Goal: Task Accomplishment & Management: Manage account settings

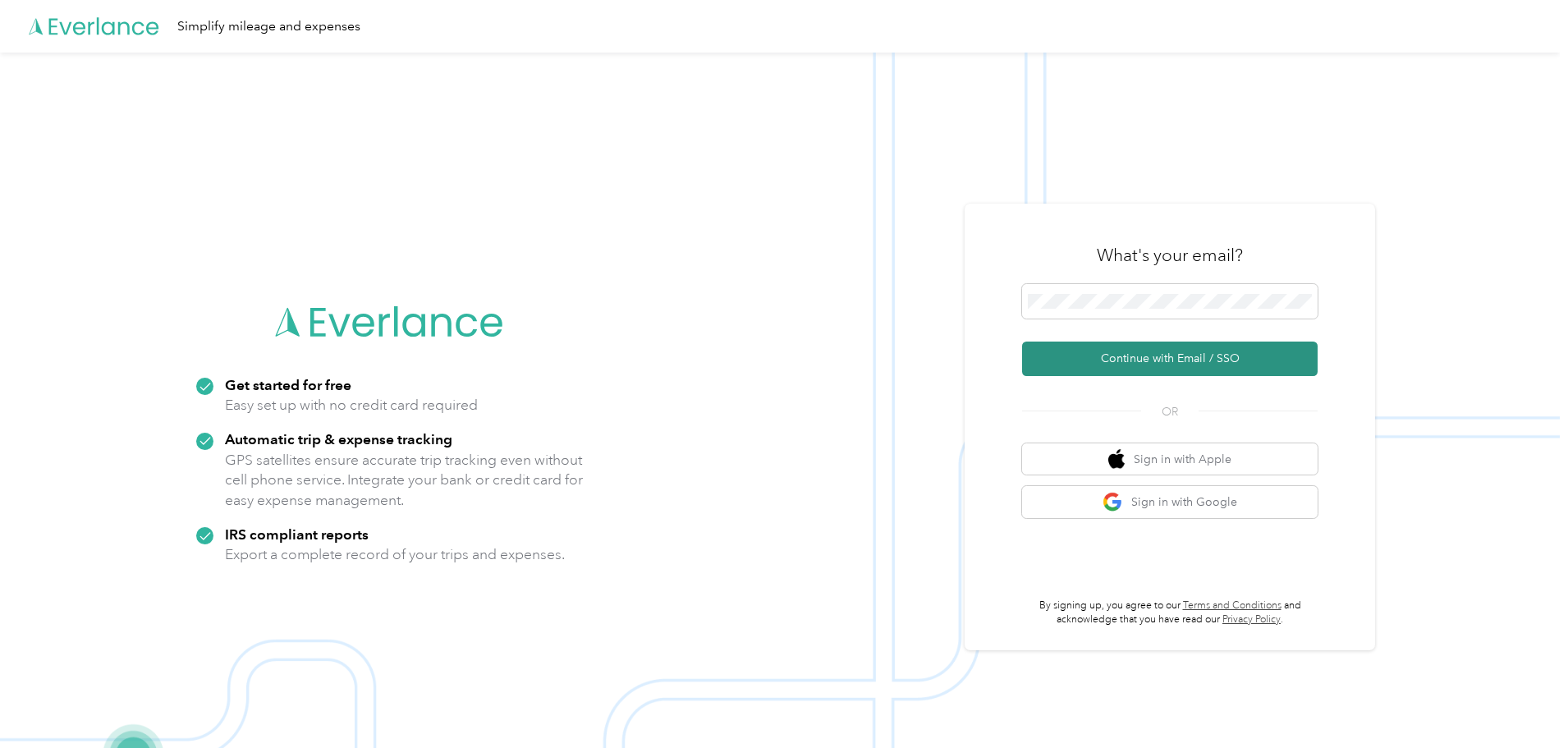
click at [1148, 355] on button "Continue with Email / SSO" at bounding box center [1169, 359] width 295 height 34
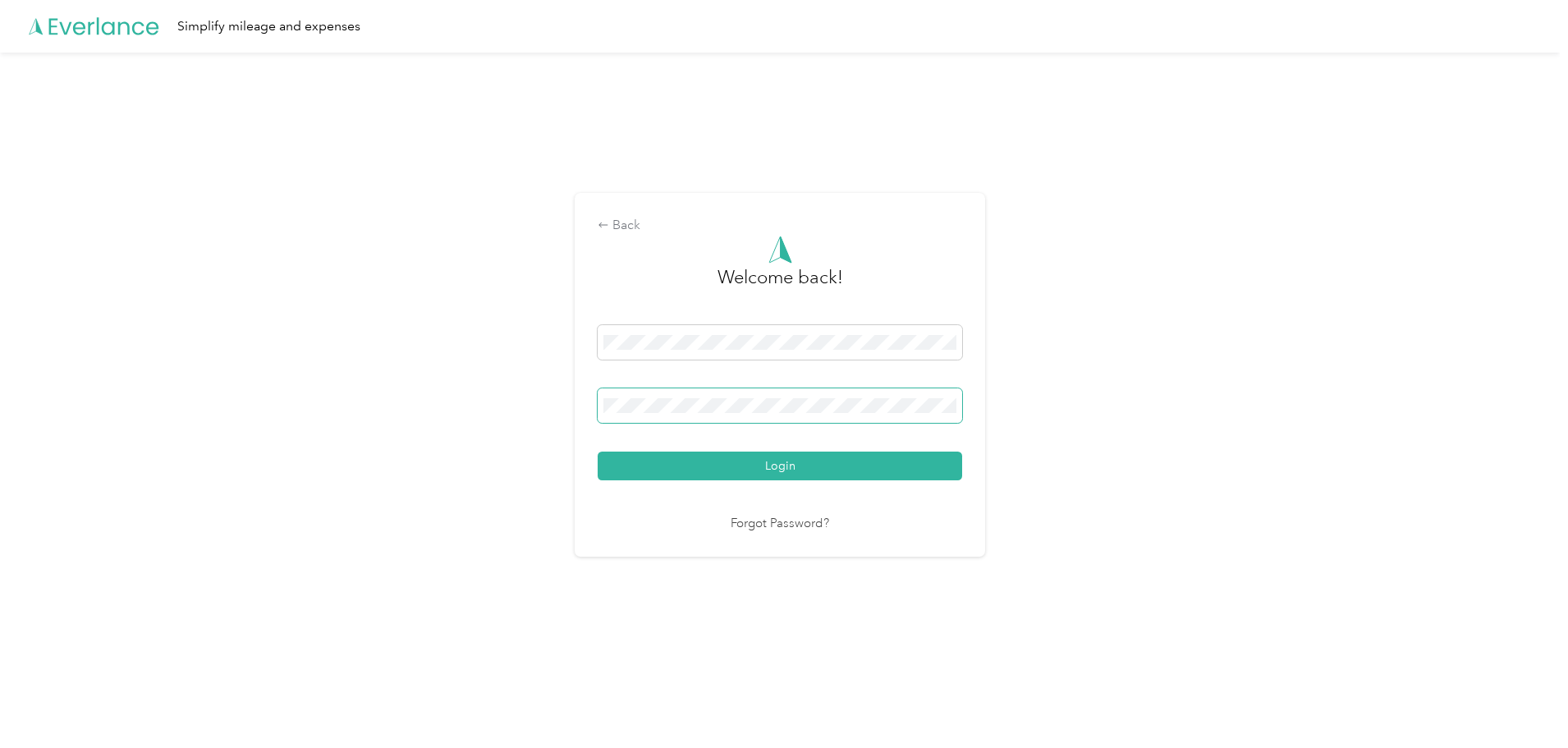
click at [597, 452] on button "Login" at bounding box center [779, 466] width 364 height 28
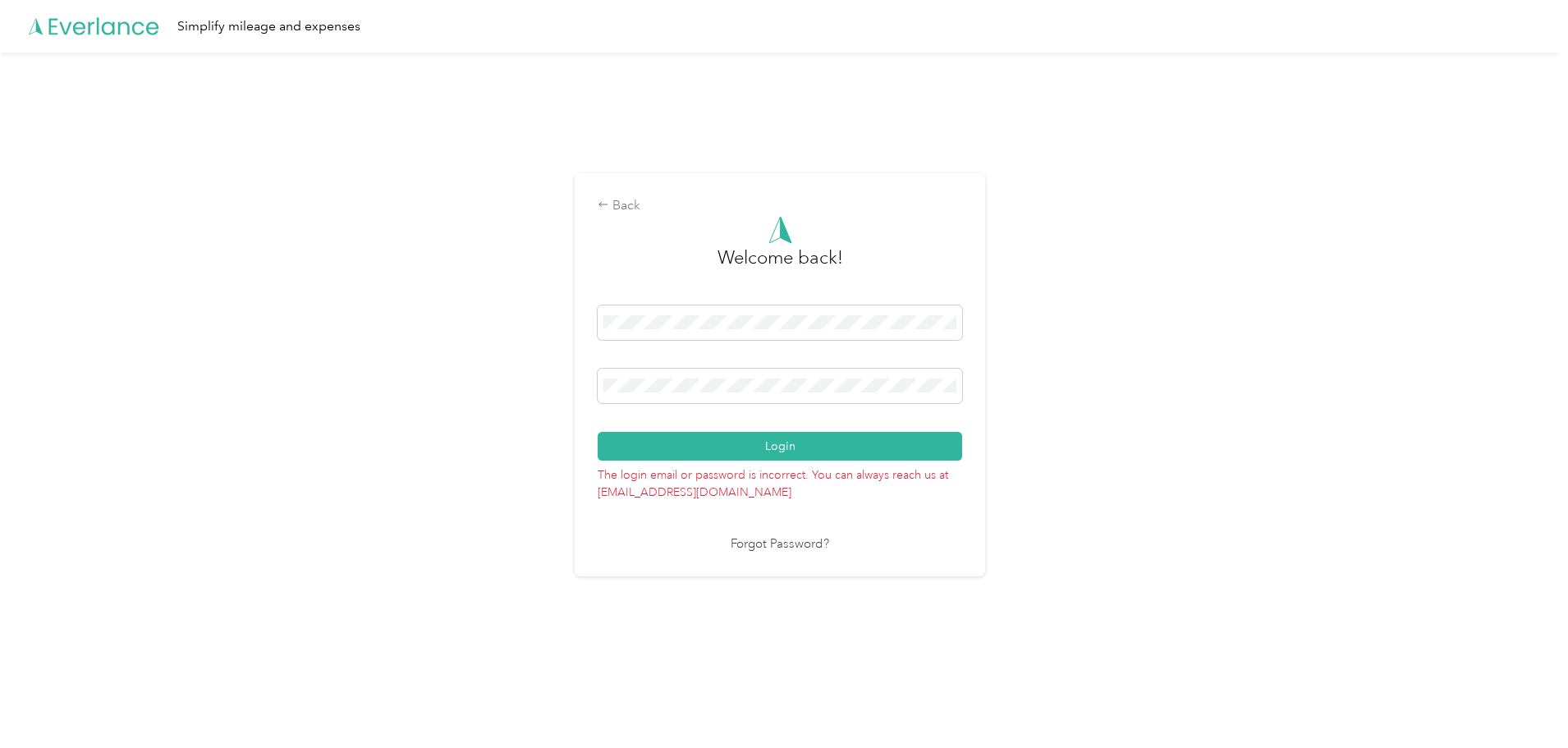
click at [664, 448] on button "Login" at bounding box center [779, 446] width 364 height 28
click at [498, 382] on div "Back Welcome back! Login The login email or password is incorrect. You can alwa…" at bounding box center [780, 381] width 1559 height 658
click at [597, 432] on button "Login" at bounding box center [779, 446] width 364 height 28
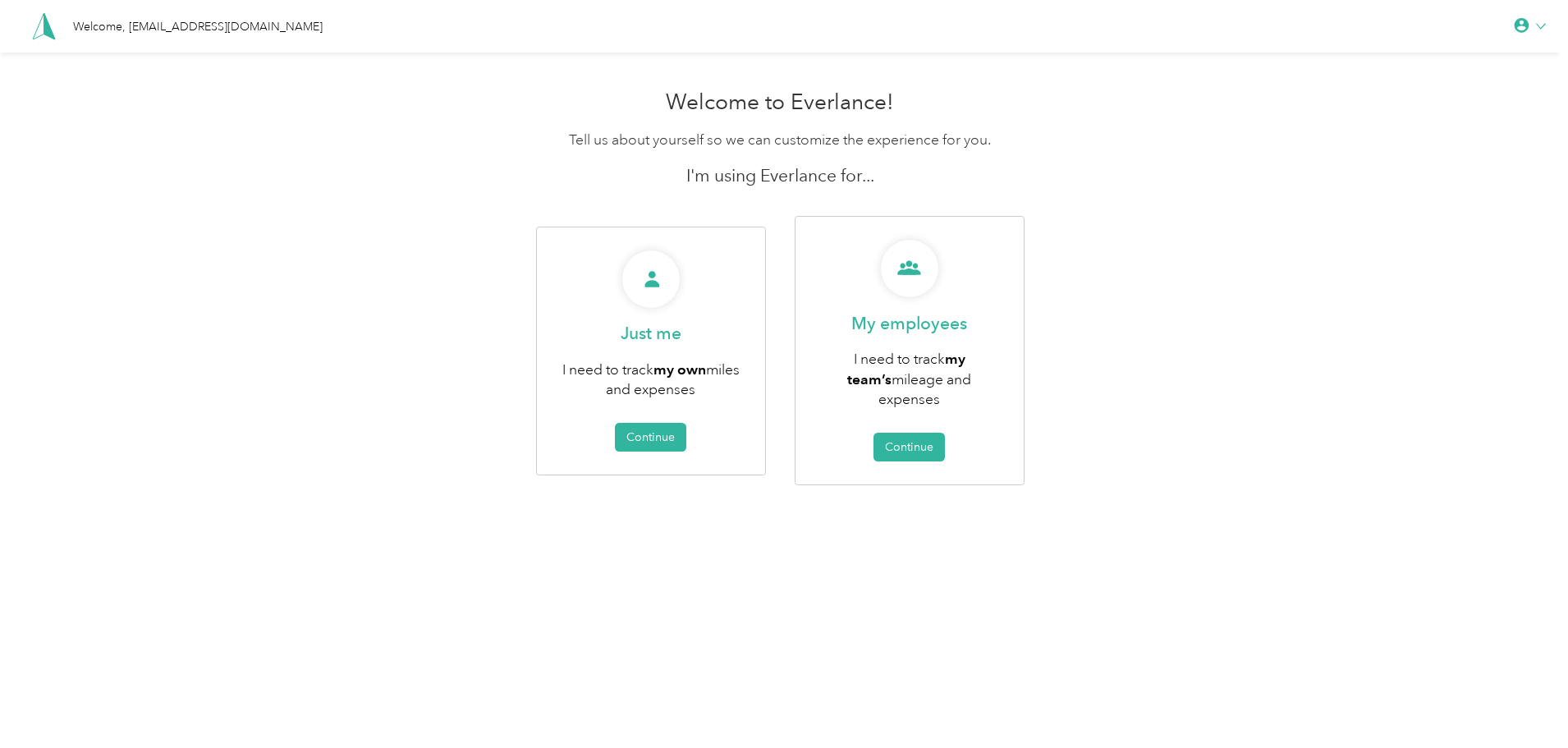
click at [118, 15] on div "Welcome, cdiaz@skillsetgroup.com" at bounding box center [169, 26] width 308 height 28
click at [108, 27] on div "Welcome, cdiaz@skillsetgroup.com" at bounding box center [198, 27] width 250 height 17
click at [46, 22] on polygon at bounding box center [49, 26] width 10 height 27
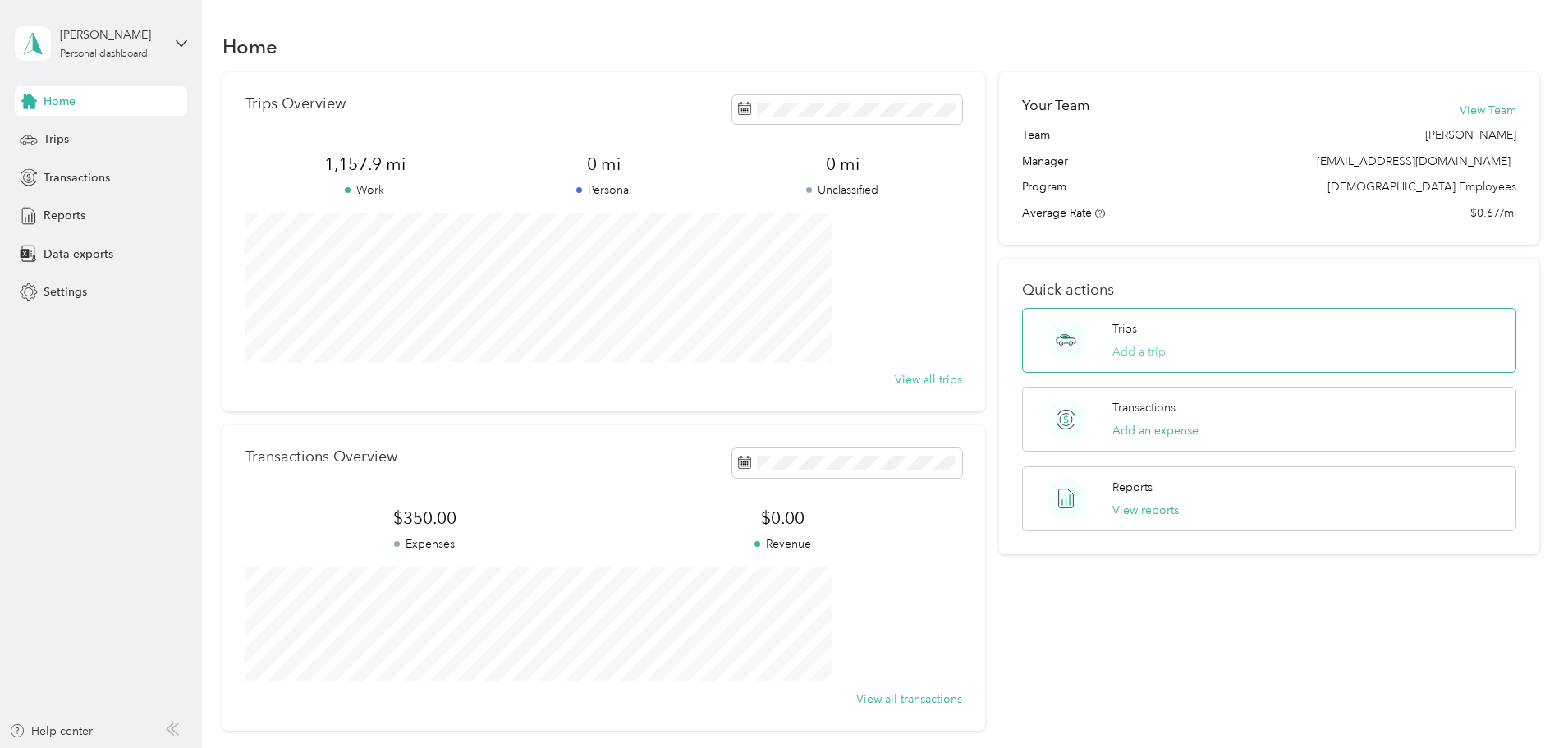
click at [1139, 351] on button "Add a trip" at bounding box center [1139, 352] width 53 height 17
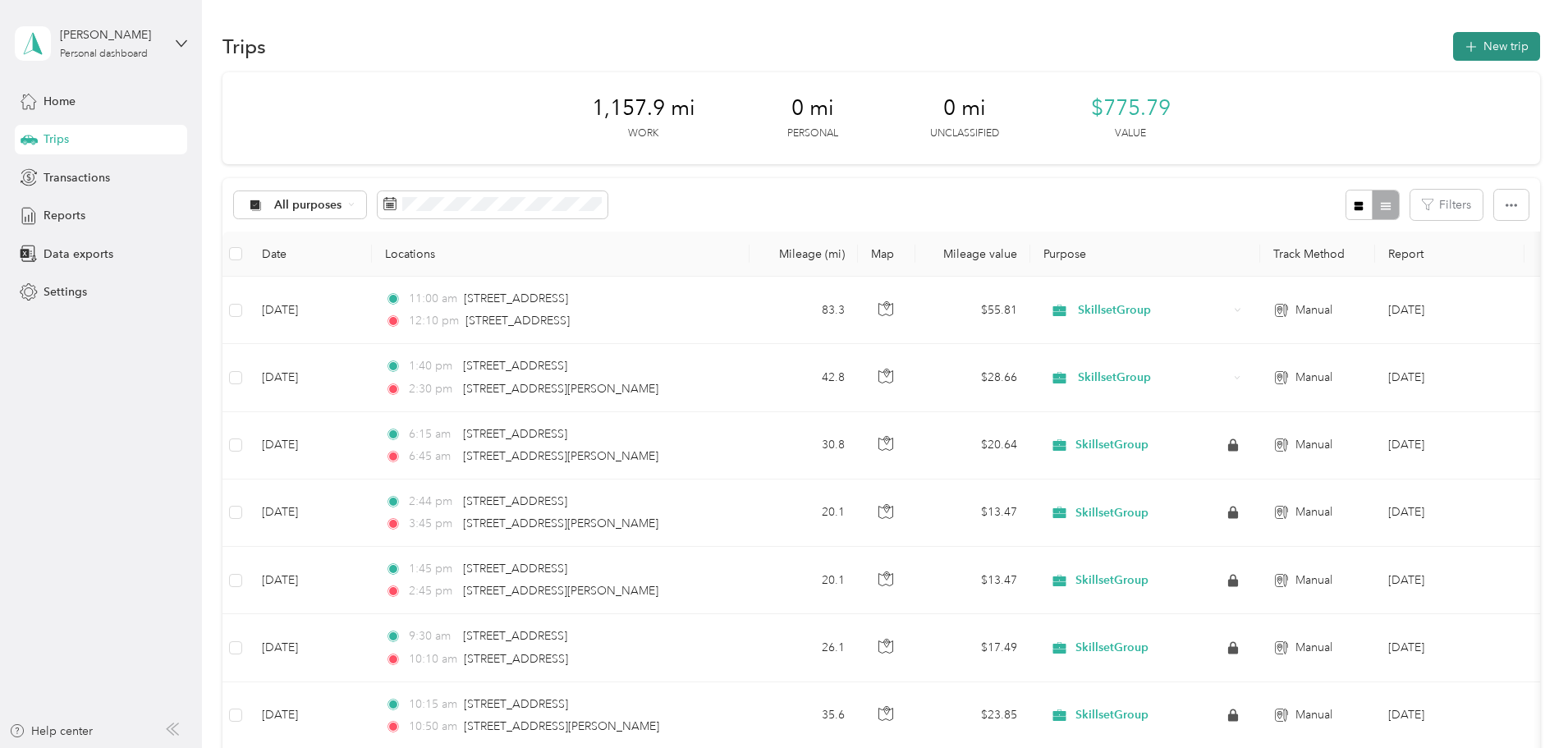
click at [1453, 50] on button "New trip" at bounding box center [1496, 46] width 87 height 28
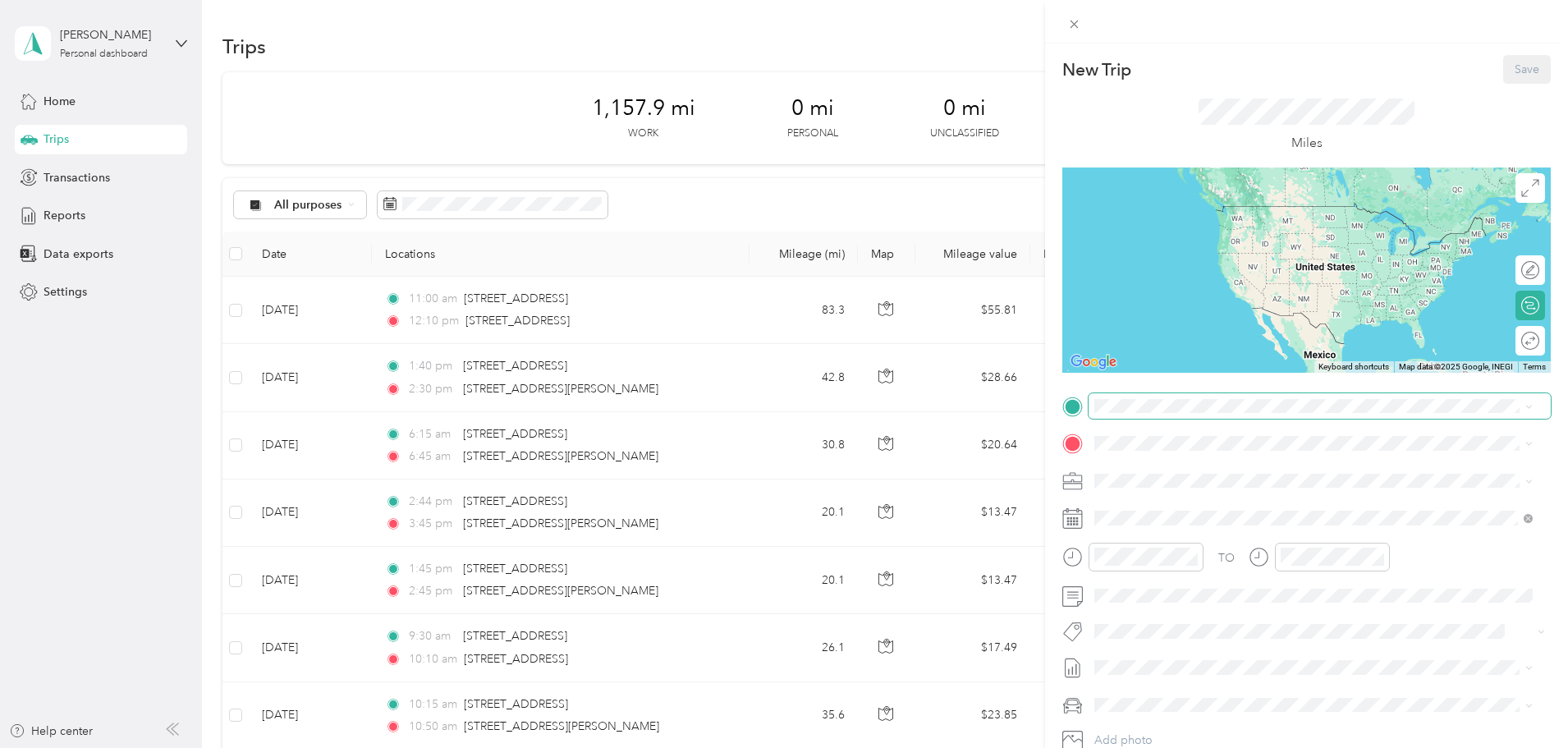
click at [1265, 395] on span at bounding box center [1319, 406] width 462 height 27
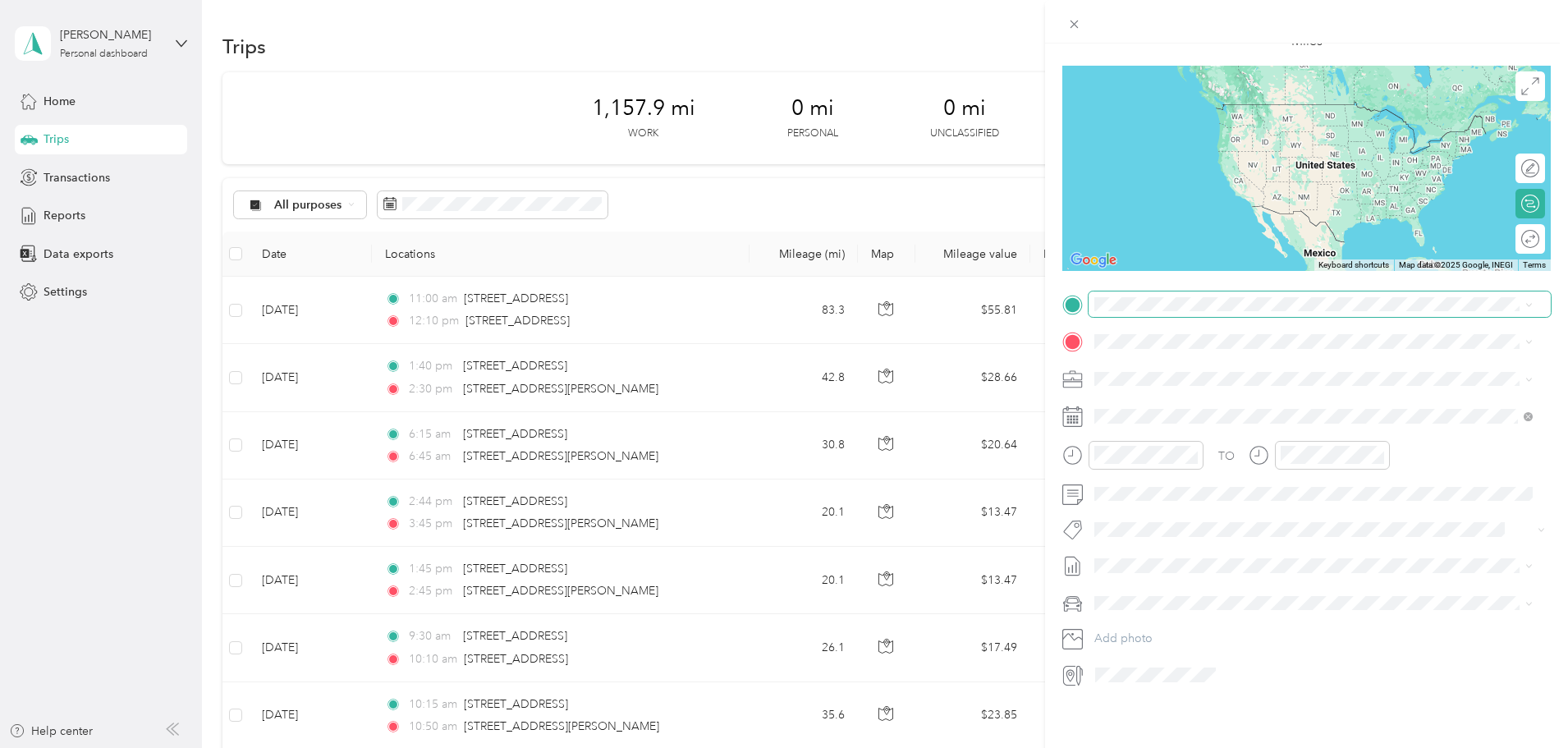
scroll to position [114, 0]
click at [1234, 353] on span "2411 South Atlantic Boulevard Commerce, California 90040, United States" at bounding box center [1207, 351] width 164 height 15
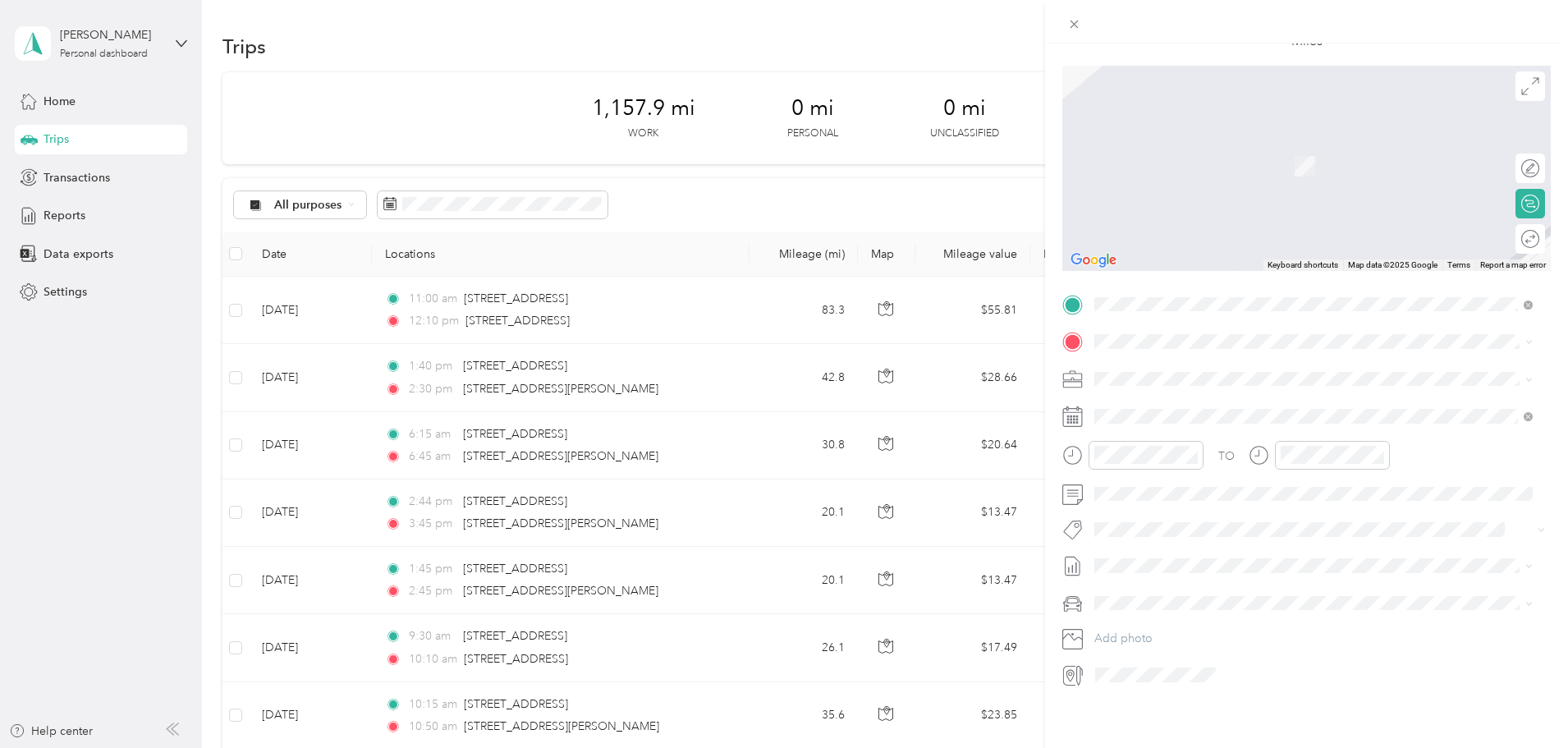
click at [1254, 393] on span "15737 Downey Avenue Paramount, California 90723, United States" at bounding box center [1253, 386] width 256 height 15
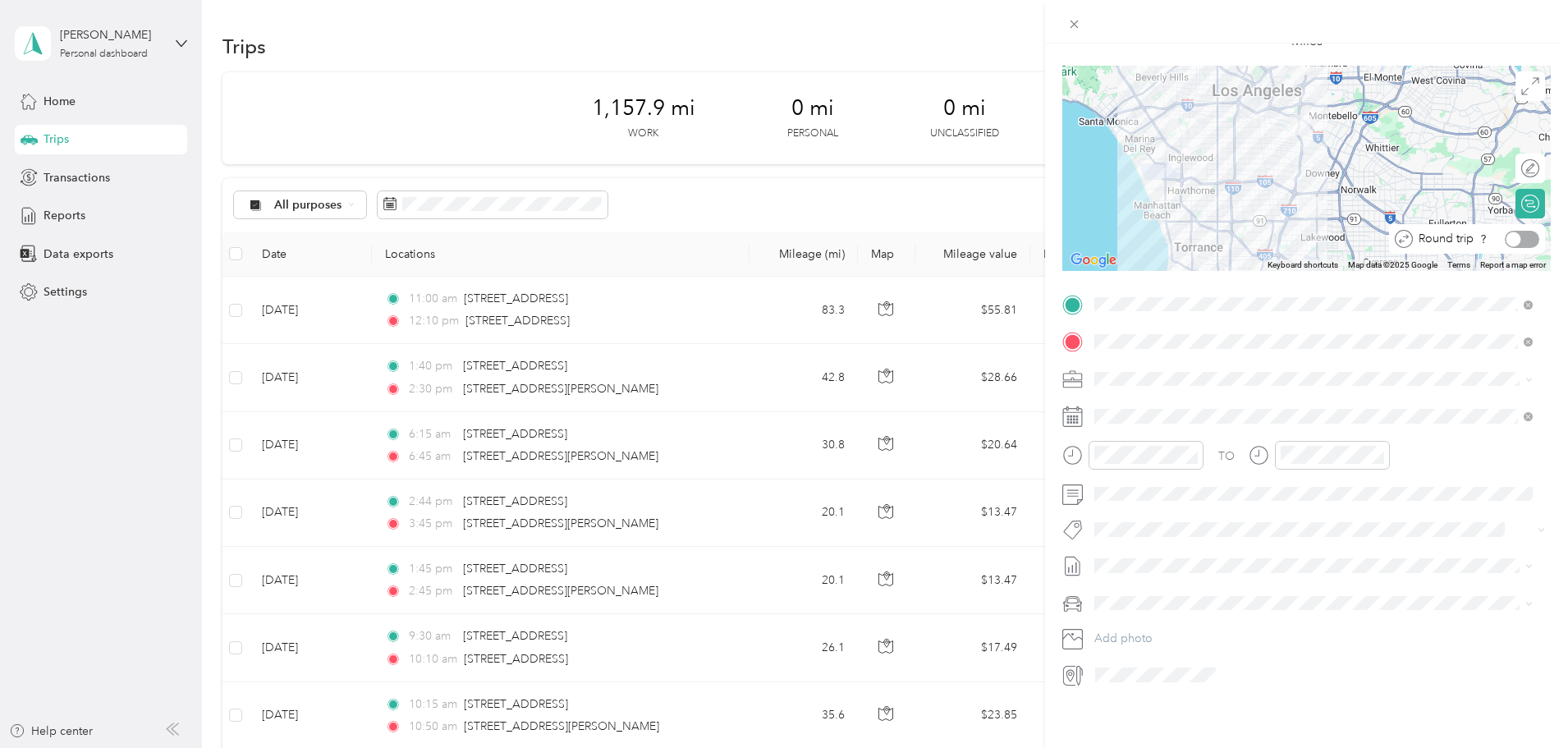
click at [1521, 231] on div at bounding box center [1522, 239] width 34 height 17
click at [1194, 449] on icon "close-circle" at bounding box center [1191, 454] width 11 height 11
click at [1378, 449] on icon "close-circle" at bounding box center [1378, 454] width 11 height 11
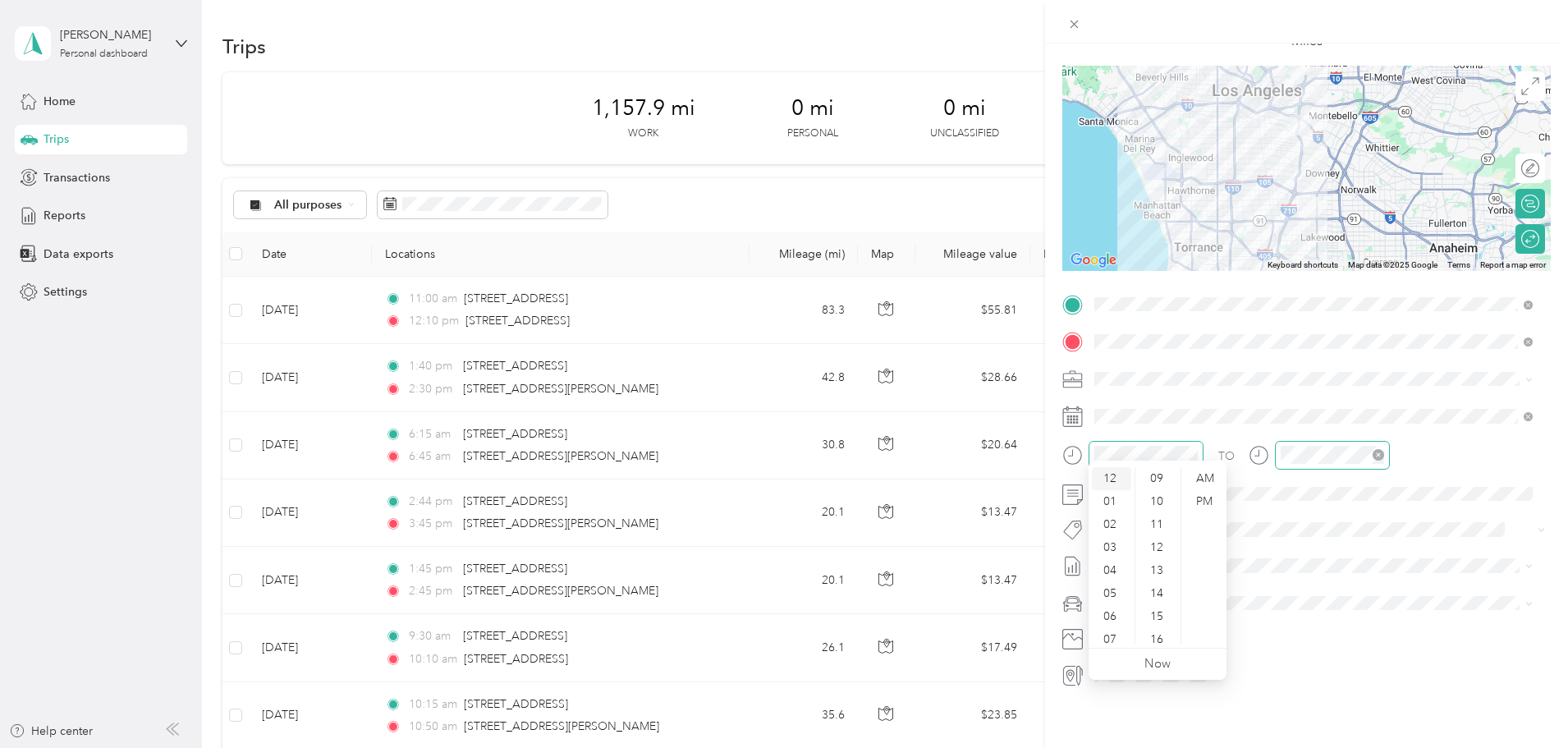
click at [1119, 471] on div "12" at bounding box center [1112, 479] width 40 height 23
click at [1157, 525] on div "45" at bounding box center [1158, 528] width 40 height 23
click at [1196, 496] on div "PM" at bounding box center [1204, 501] width 40 height 23
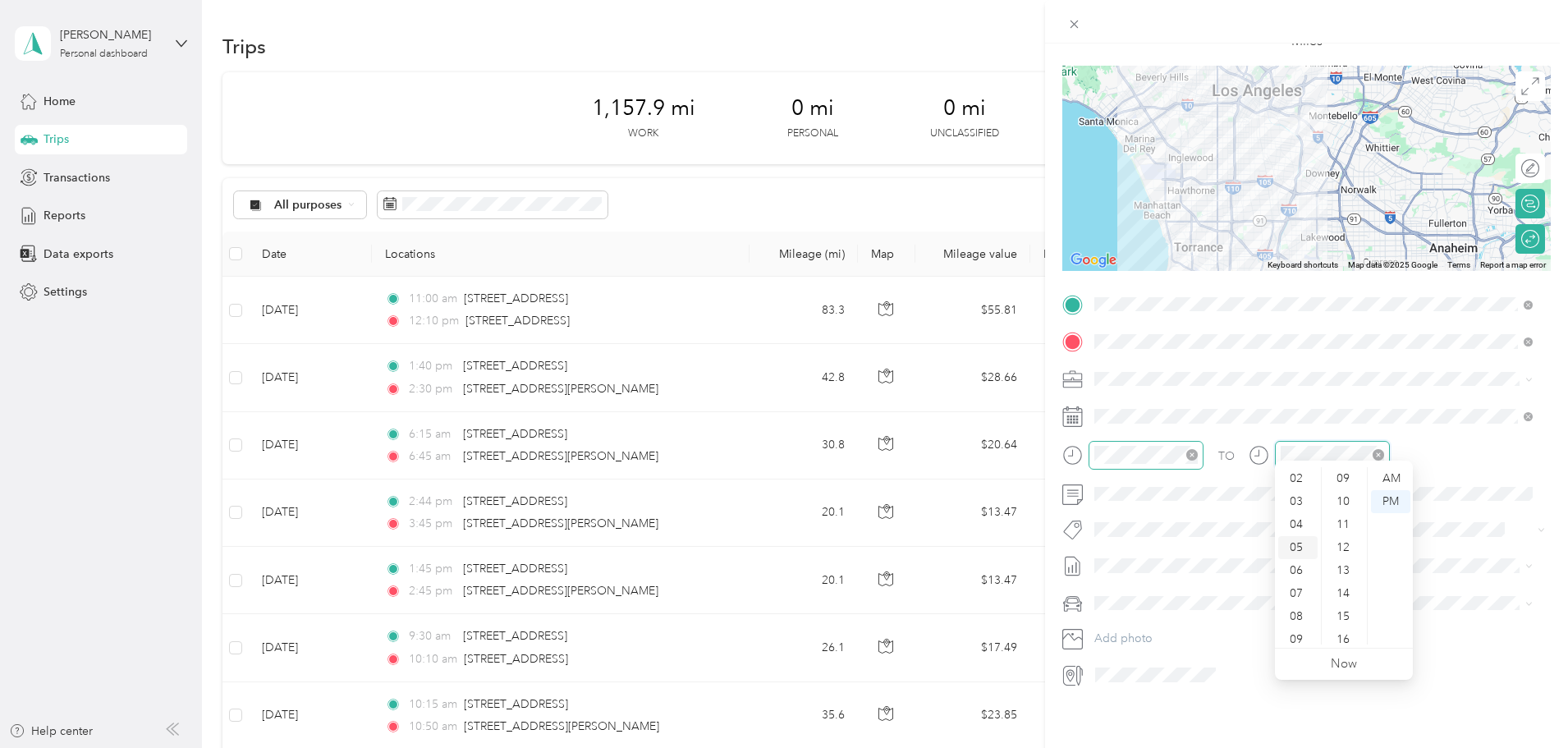
scroll to position [0, 0]
click at [1295, 493] on div "01" at bounding box center [1298, 501] width 40 height 23
click at [1298, 505] on div "01" at bounding box center [1298, 501] width 40 height 23
click at [1290, 494] on div "01" at bounding box center [1298, 501] width 40 height 23
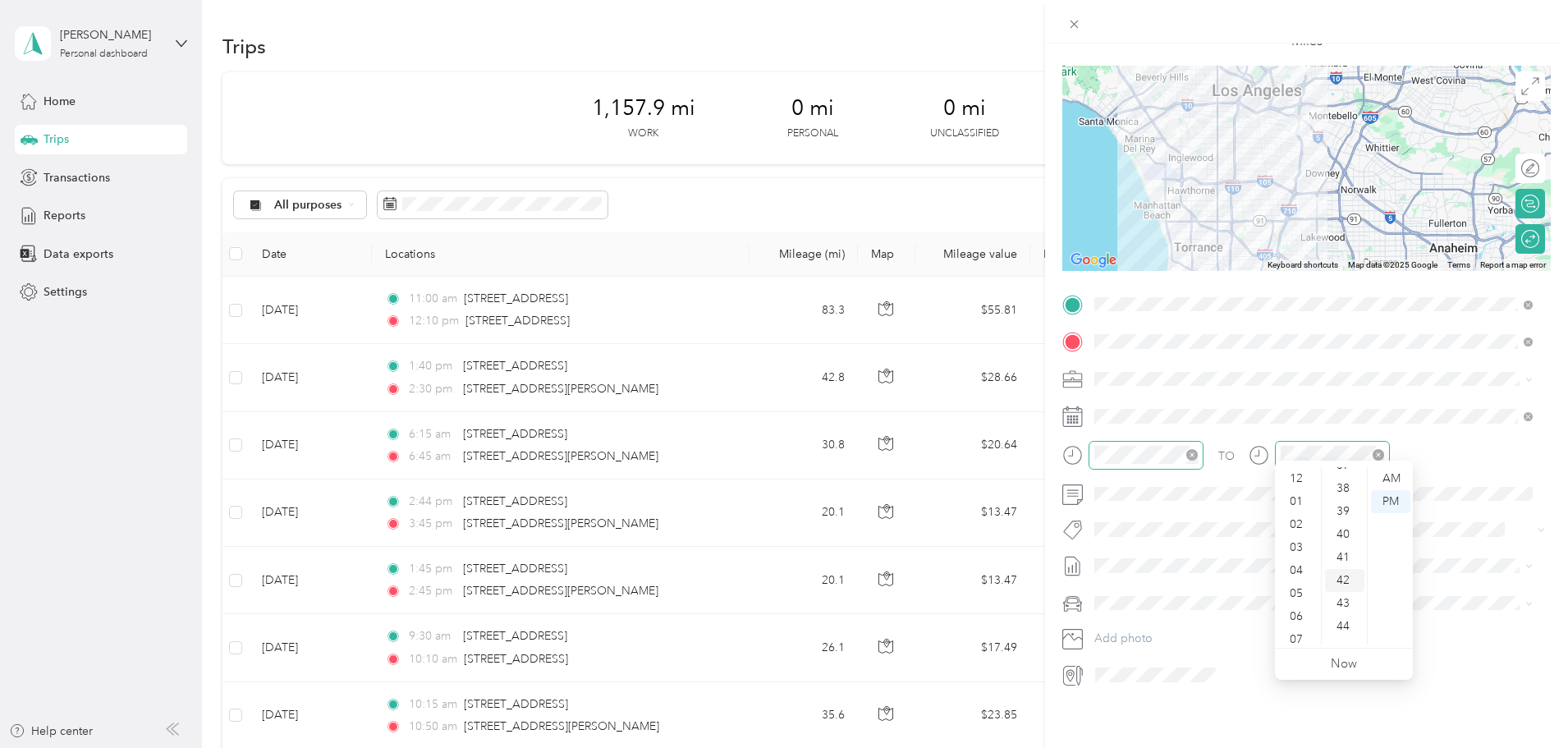
scroll to position [946, 0]
click at [1352, 566] on div "45" at bounding box center [1344, 567] width 40 height 23
click at [1343, 557] on div "45" at bounding box center [1344, 567] width 40 height 23
click at [1284, 497] on div "01" at bounding box center [1298, 501] width 40 height 23
click at [1295, 491] on div "01" at bounding box center [1298, 501] width 40 height 23
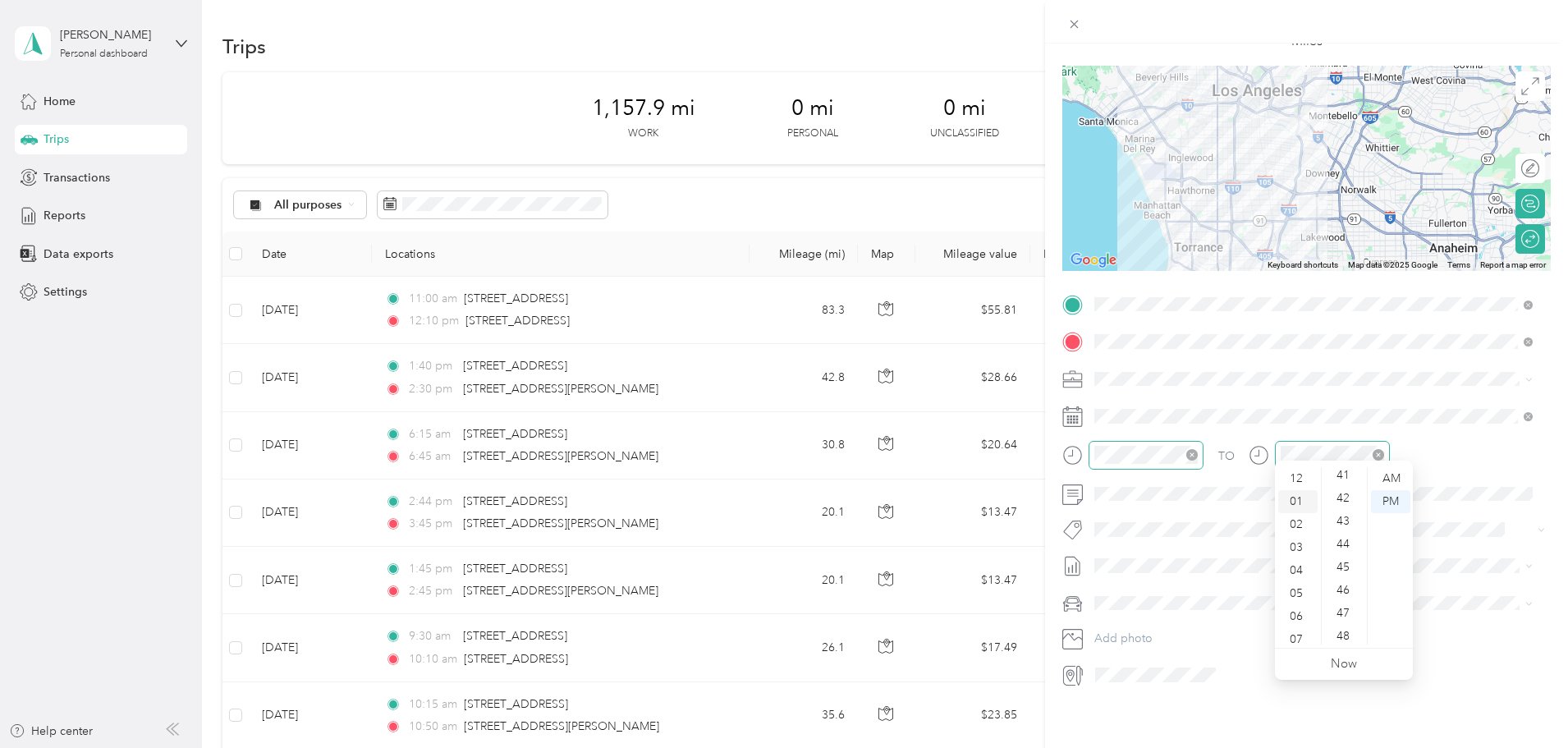
click at [1301, 504] on div "01" at bounding box center [1298, 501] width 40 height 23
click at [1344, 566] on div "45" at bounding box center [1344, 567] width 40 height 23
click at [1393, 503] on div "PM" at bounding box center [1391, 501] width 40 height 23
click at [1403, 403] on span at bounding box center [1319, 416] width 462 height 27
click at [1297, 506] on div "01" at bounding box center [1298, 501] width 40 height 23
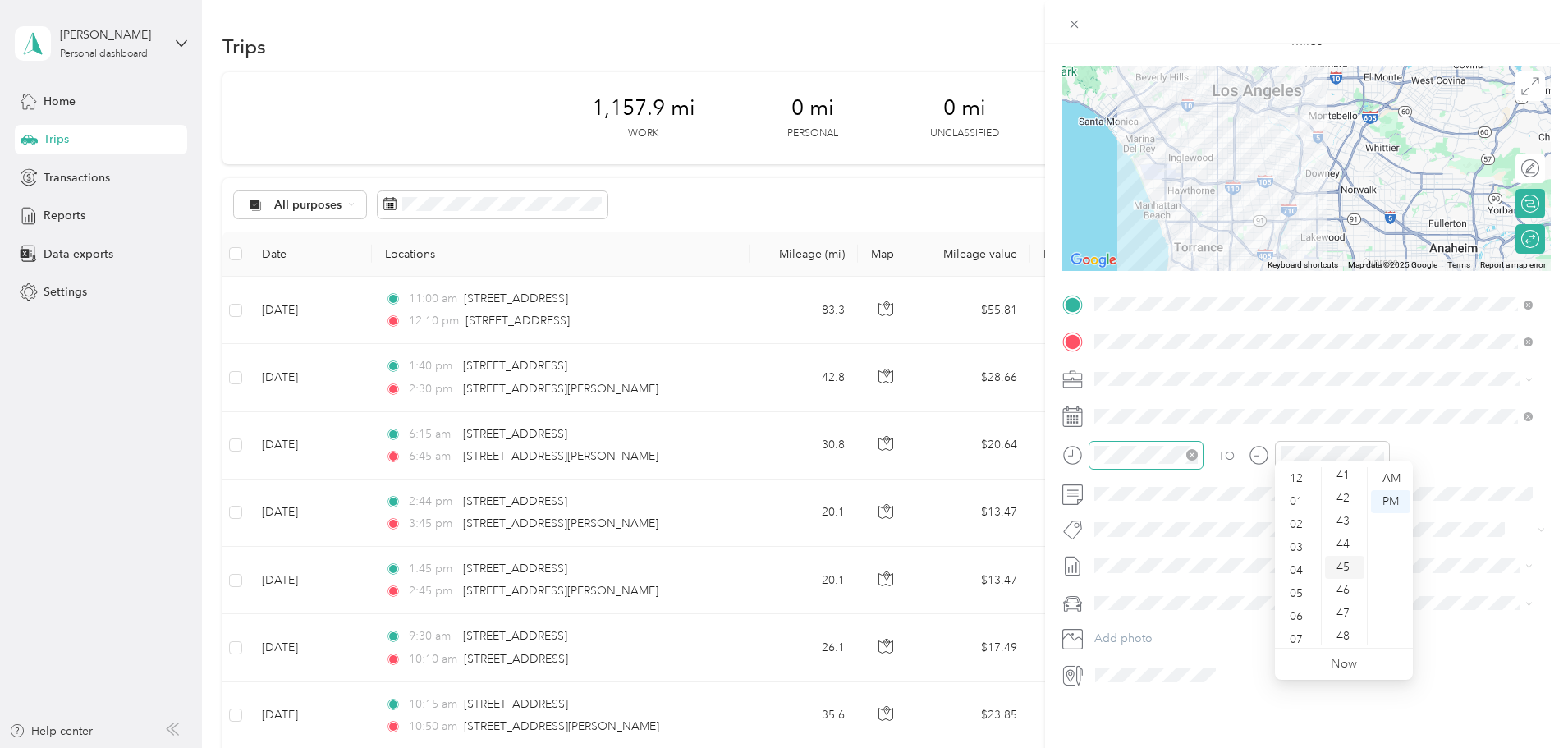
click at [1346, 566] on div "45" at bounding box center [1344, 567] width 40 height 23
click at [1376, 449] on icon "close-circle" at bounding box center [1378, 454] width 11 height 11
click at [1380, 449] on icon "close-circle" at bounding box center [1378, 454] width 11 height 11
click at [1299, 503] on div "01" at bounding box center [1298, 501] width 40 height 23
click at [1299, 499] on div "01" at bounding box center [1298, 501] width 40 height 23
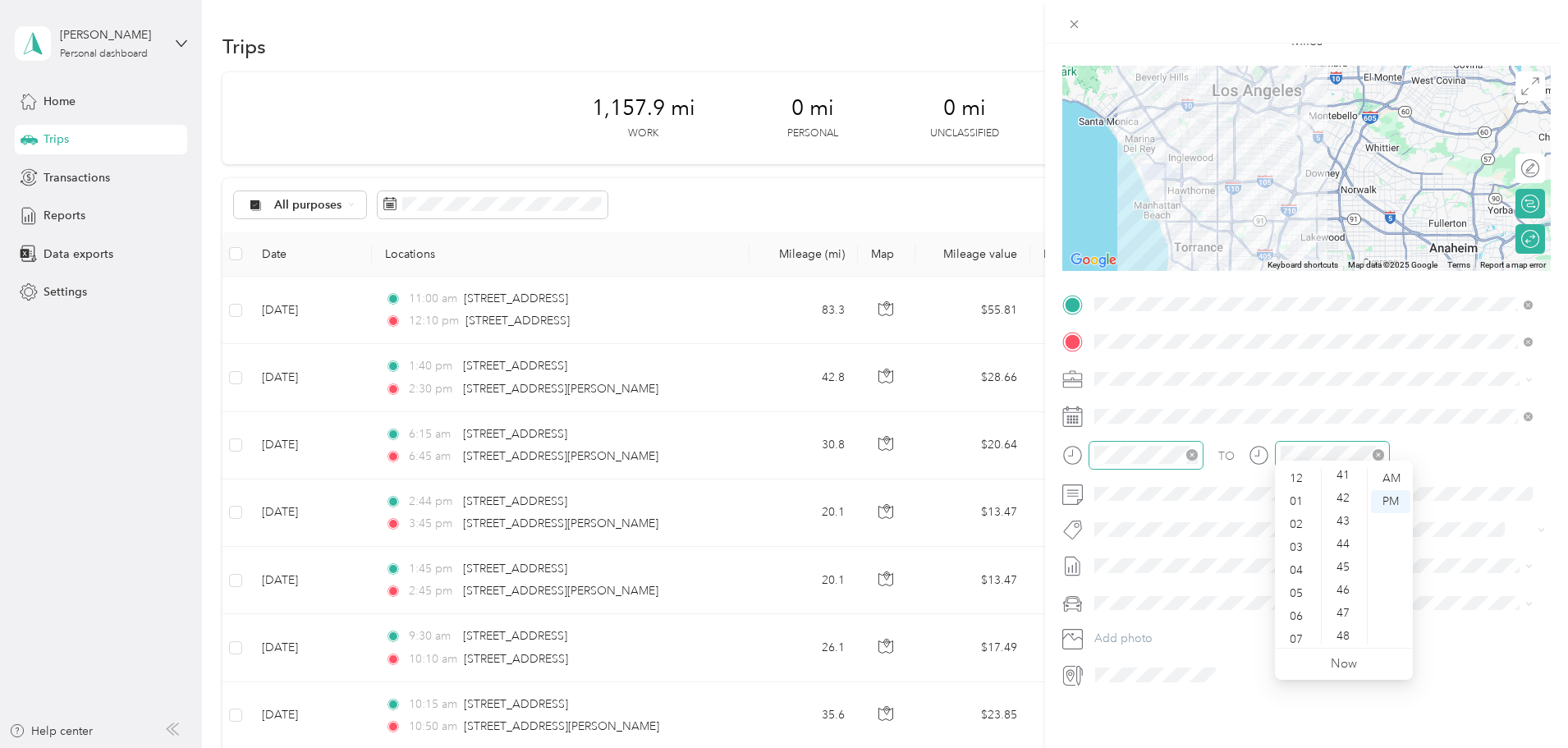
click at [1309, 454] on div at bounding box center [1332, 454] width 115 height 28
click at [1401, 503] on div "PM" at bounding box center [1391, 501] width 40 height 23
click at [1232, 450] on div "TO" at bounding box center [1306, 461] width 488 height 40
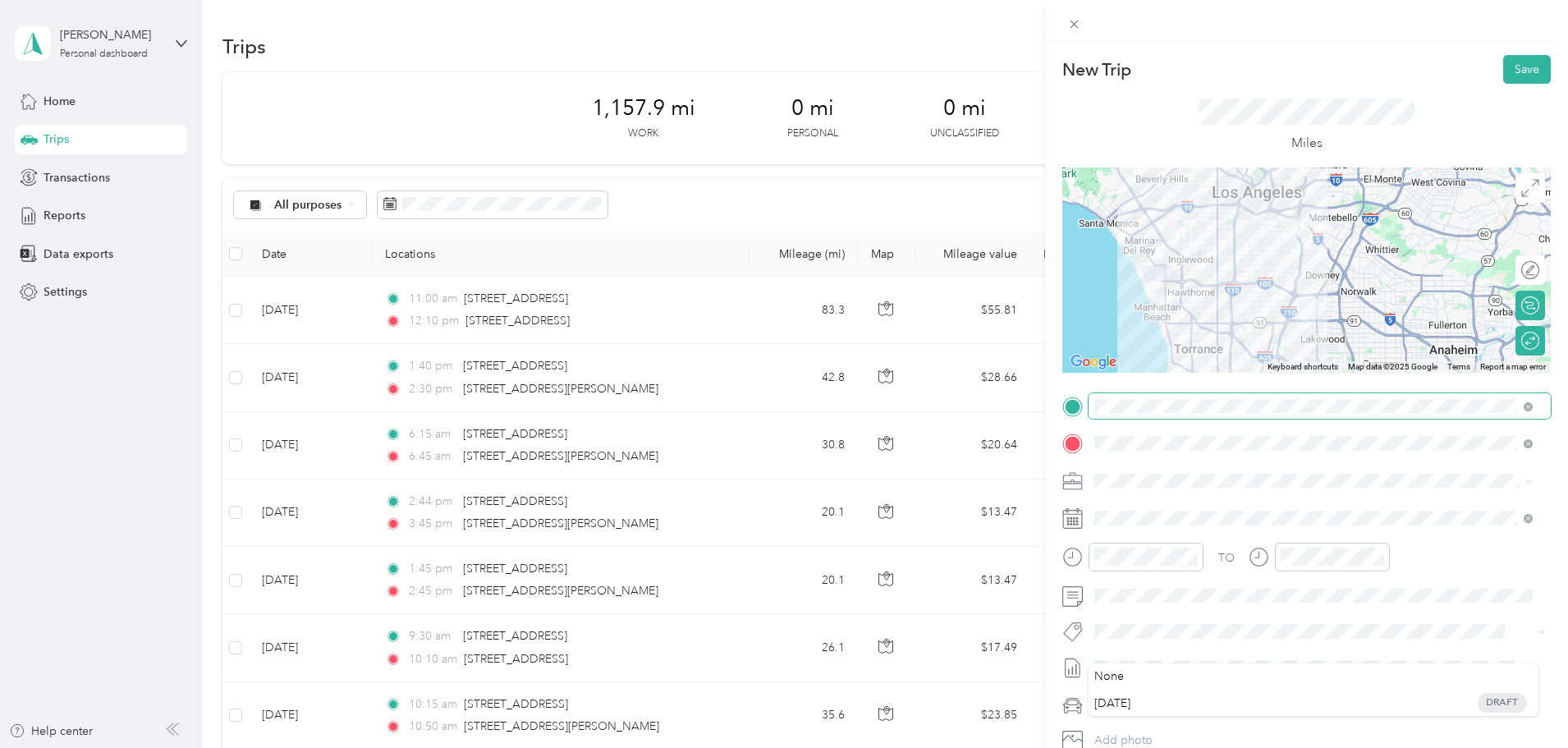
scroll to position [114, 0]
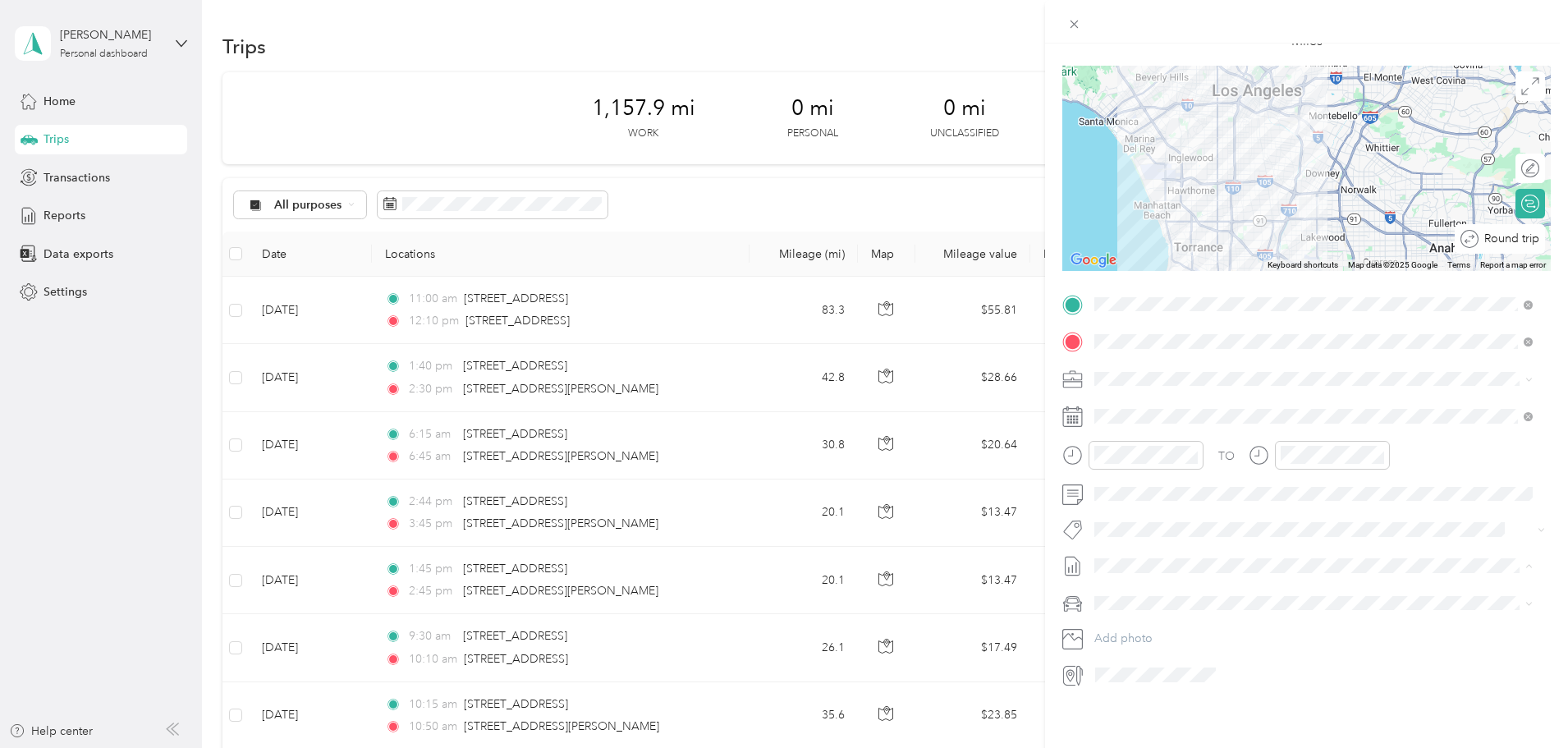
click at [1518, 224] on div "Round trip" at bounding box center [1499, 238] width 90 height 29
click at [1525, 232] on div at bounding box center [1530, 238] width 15 height 15
click at [1525, 231] on div at bounding box center [1522, 239] width 34 height 17
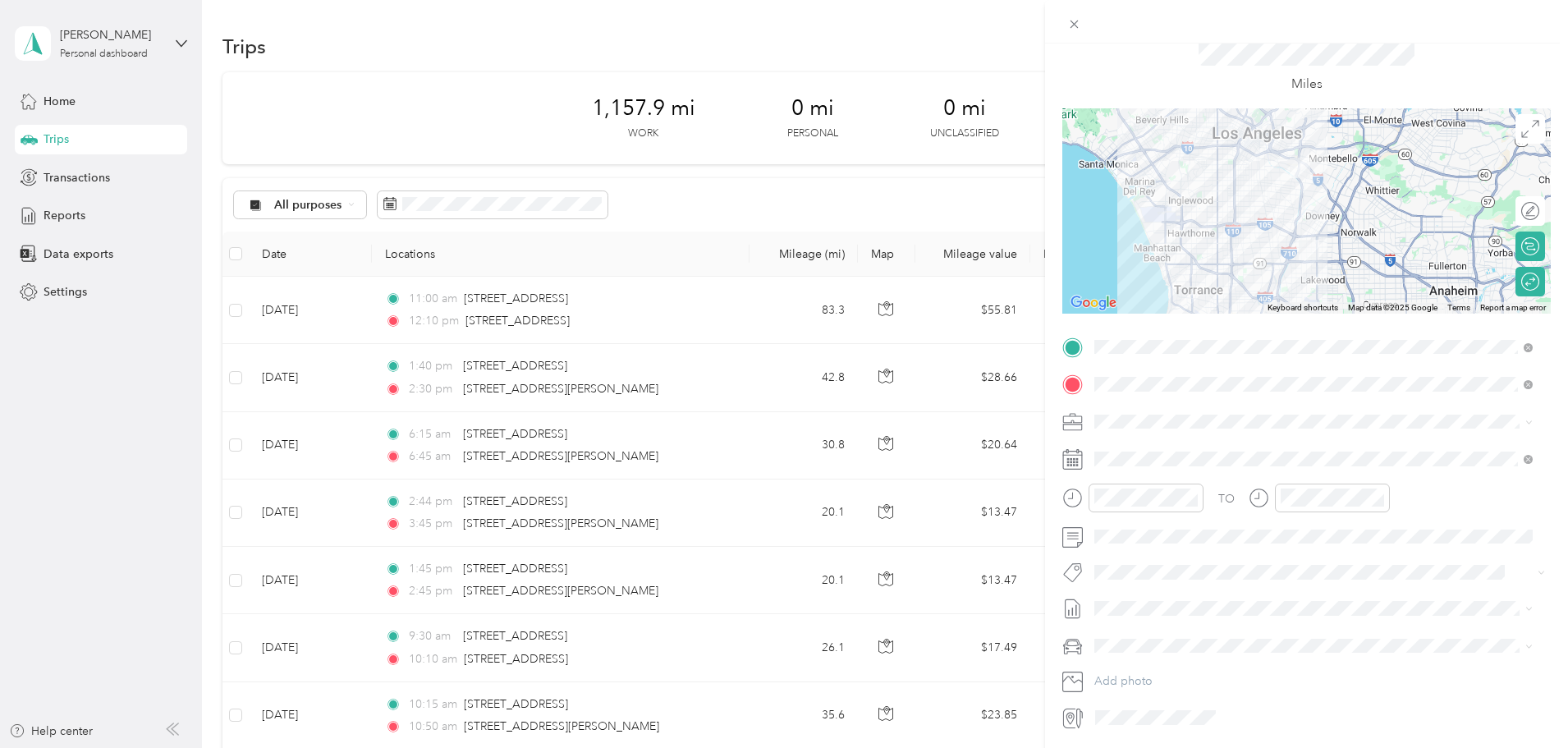
scroll to position [0, 0]
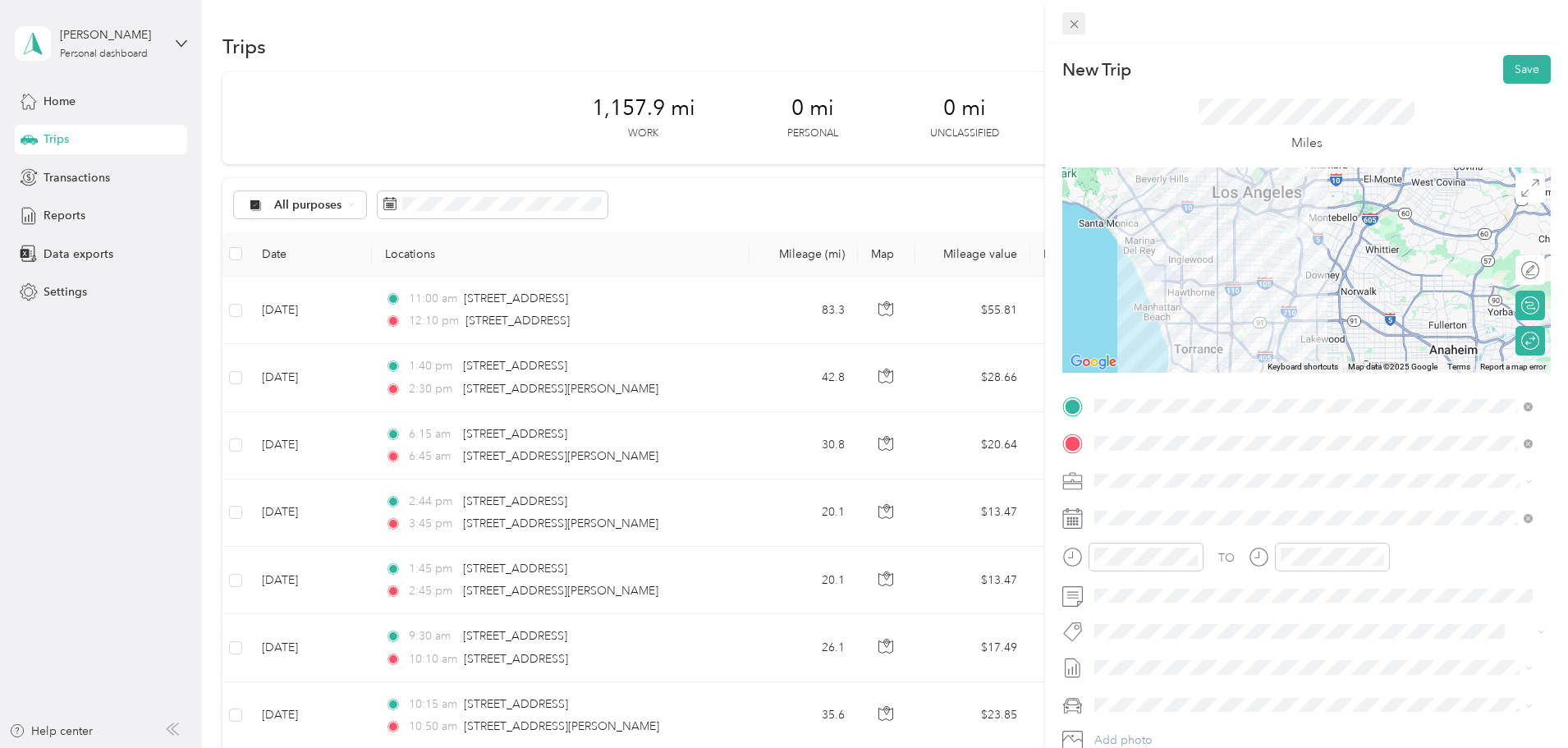
click at [1073, 25] on g at bounding box center [1074, 25] width 9 height 9
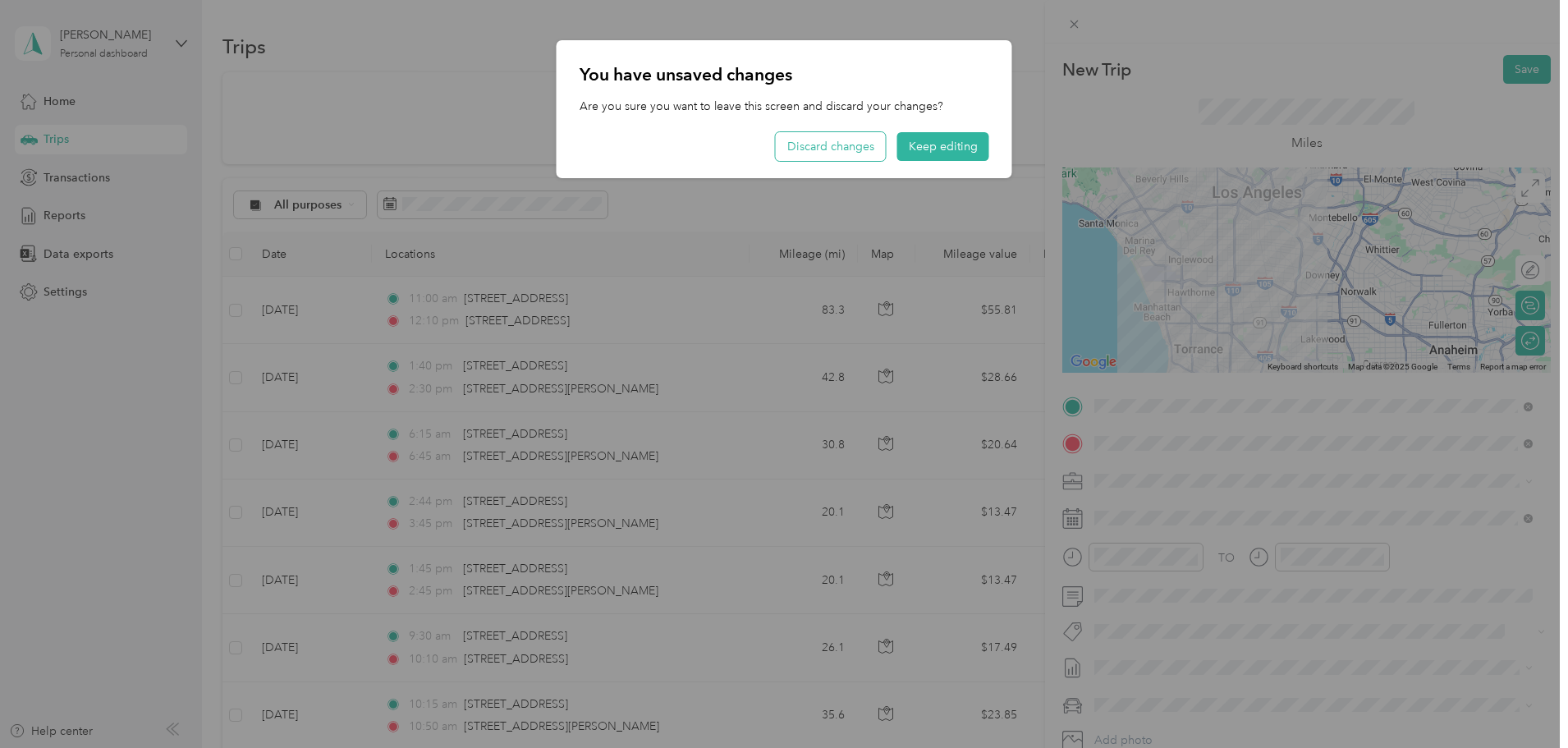
click at [867, 135] on button "Discard changes" at bounding box center [830, 146] width 110 height 28
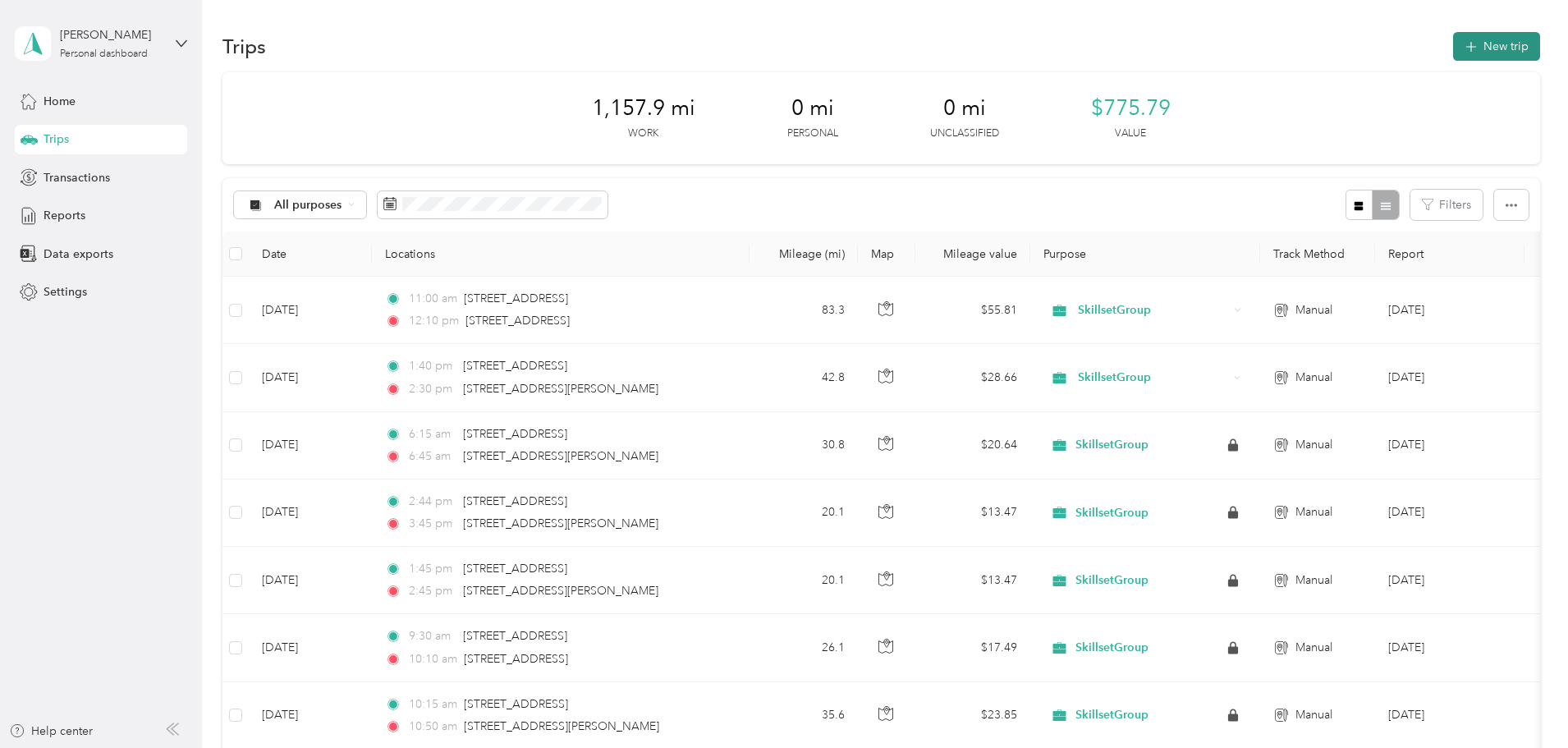
click at [1453, 44] on button "New trip" at bounding box center [1496, 46] width 87 height 28
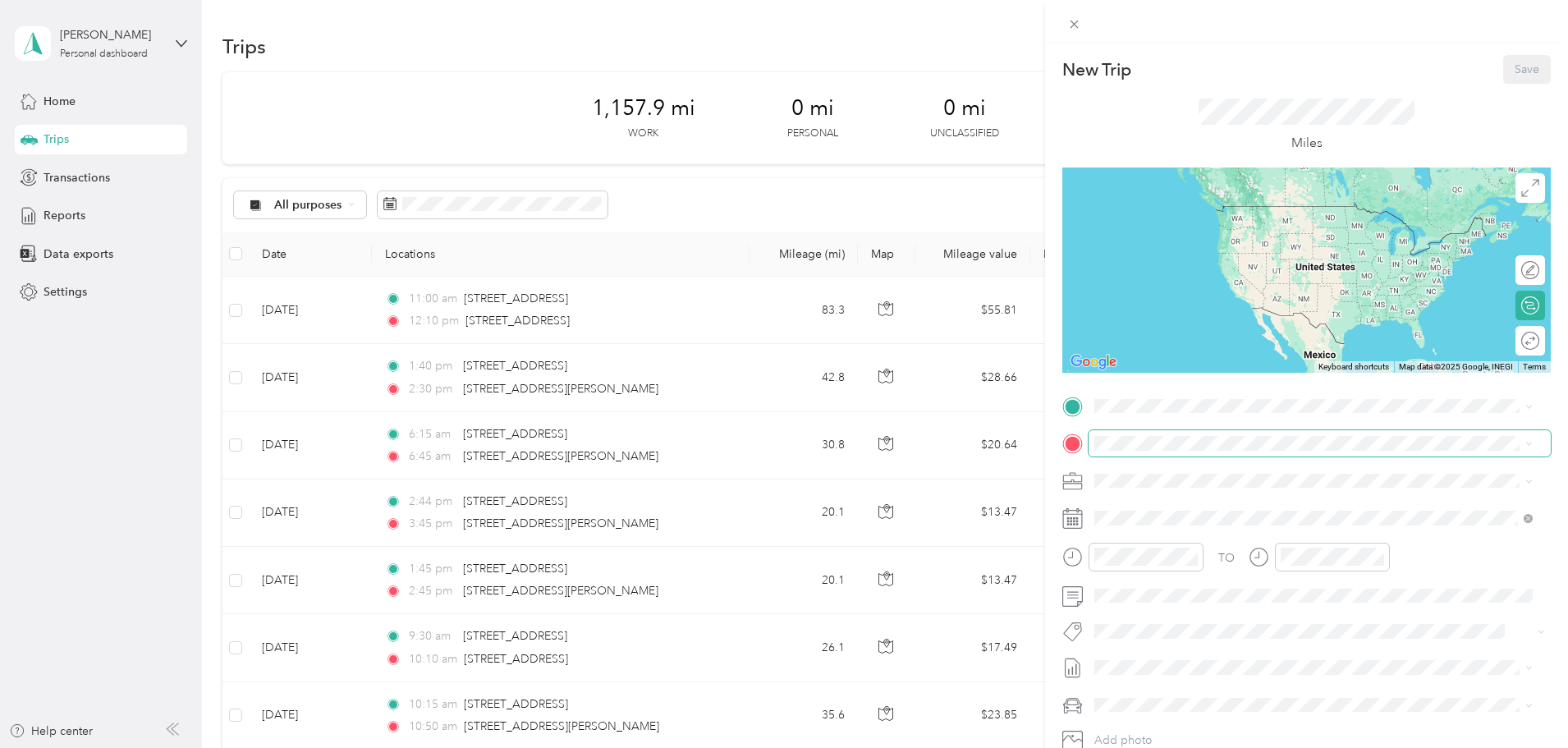
click at [1145, 452] on span at bounding box center [1319, 443] width 462 height 27
click at [1184, 509] on span "15737 Downey Avenue Paramount, California 90723, United States" at bounding box center [1253, 502] width 256 height 15
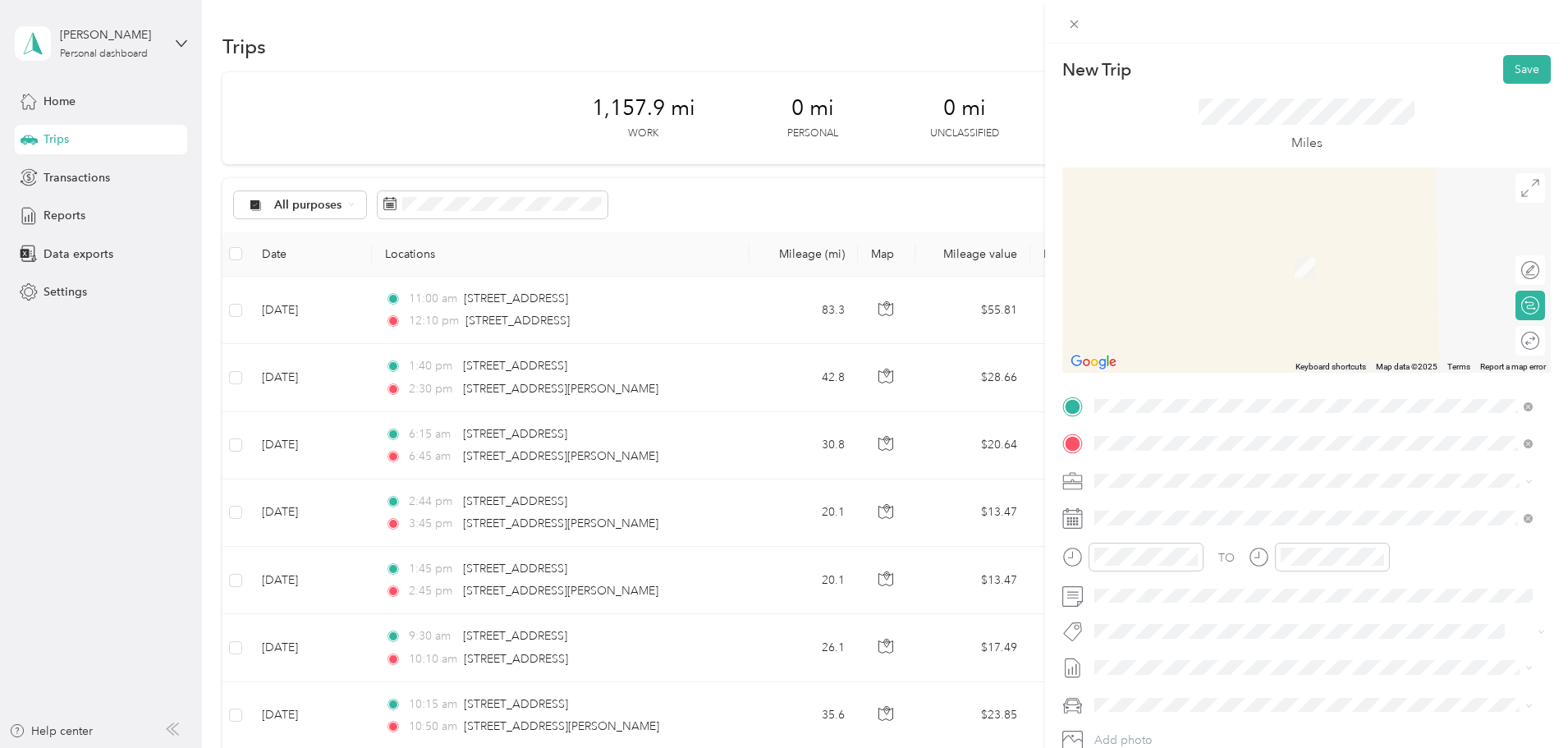
click at [1216, 462] on span "2411 South Atlantic Boulevard Commerce, California 90040, United States" at bounding box center [1207, 465] width 164 height 15
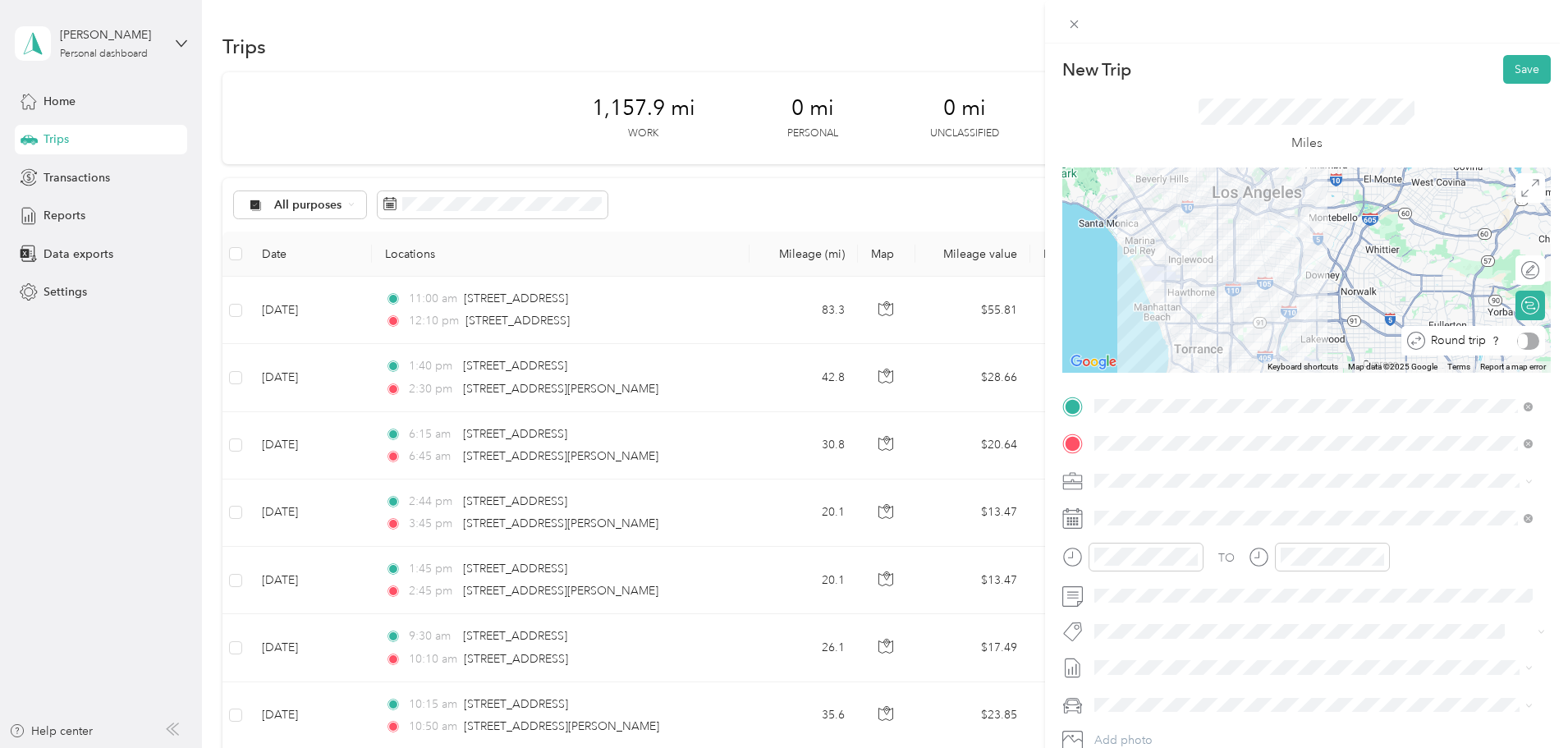
click at [1520, 340] on div at bounding box center [1528, 341] width 22 height 17
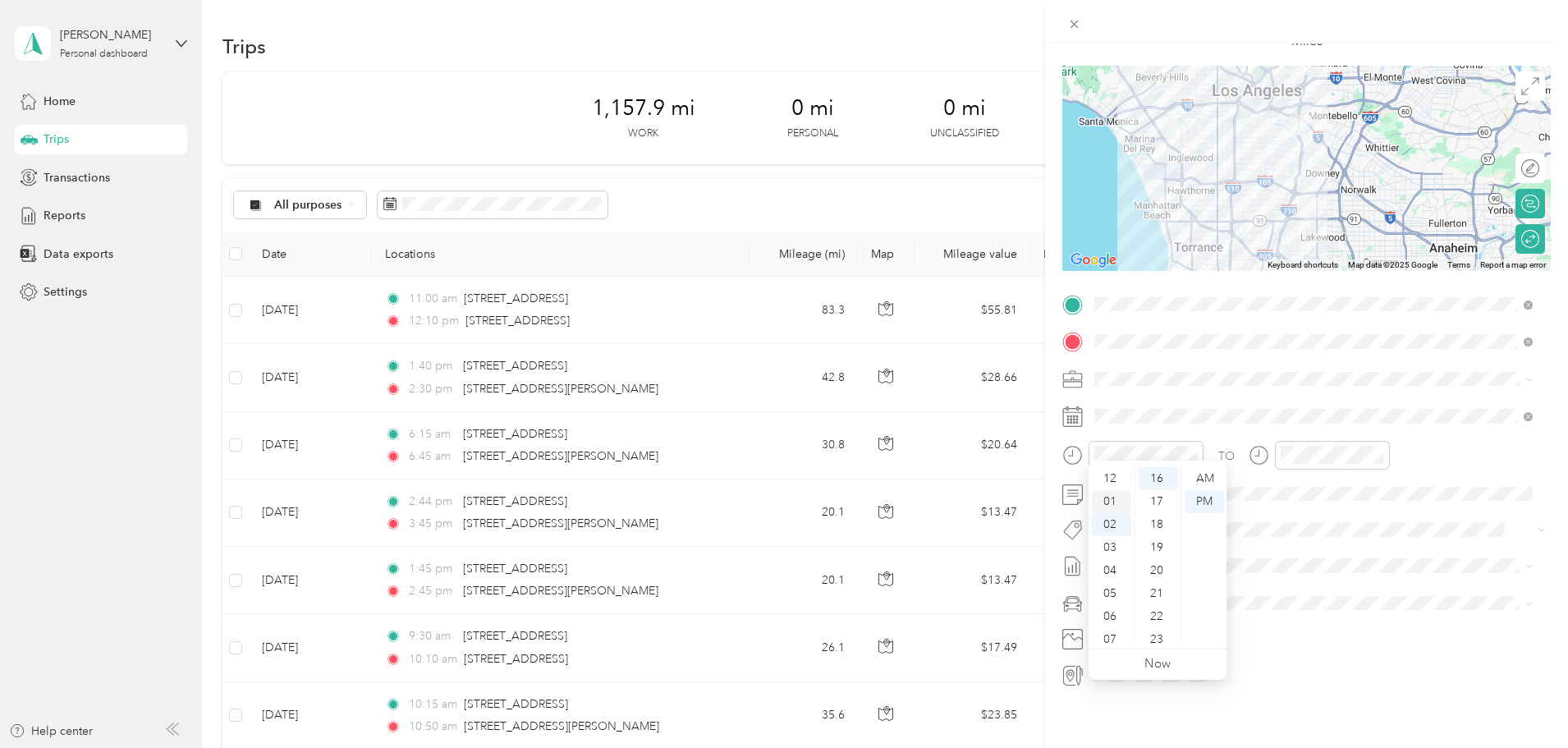
click at [1110, 499] on div "01" at bounding box center [1112, 501] width 40 height 23
click at [1157, 576] on div "45" at bounding box center [1158, 571] width 40 height 23
click at [1202, 501] on div "PM" at bounding box center [1204, 501] width 40 height 23
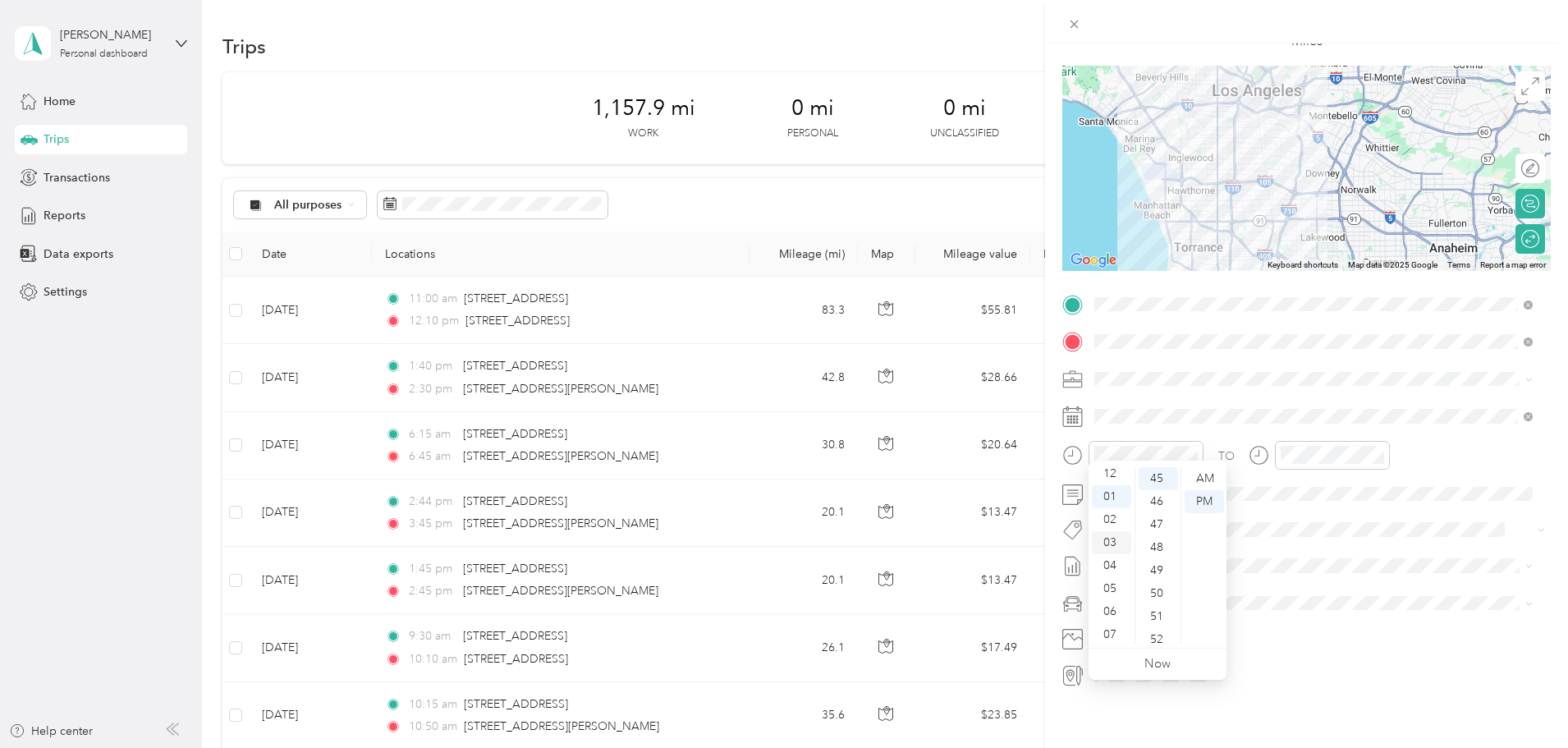
scroll to position [0, 0]
click at [1121, 469] on div "12" at bounding box center [1112, 479] width 40 height 23
click at [1207, 506] on div "PM" at bounding box center [1204, 501] width 40 height 23
click at [1302, 506] on div "01" at bounding box center [1298, 501] width 40 height 23
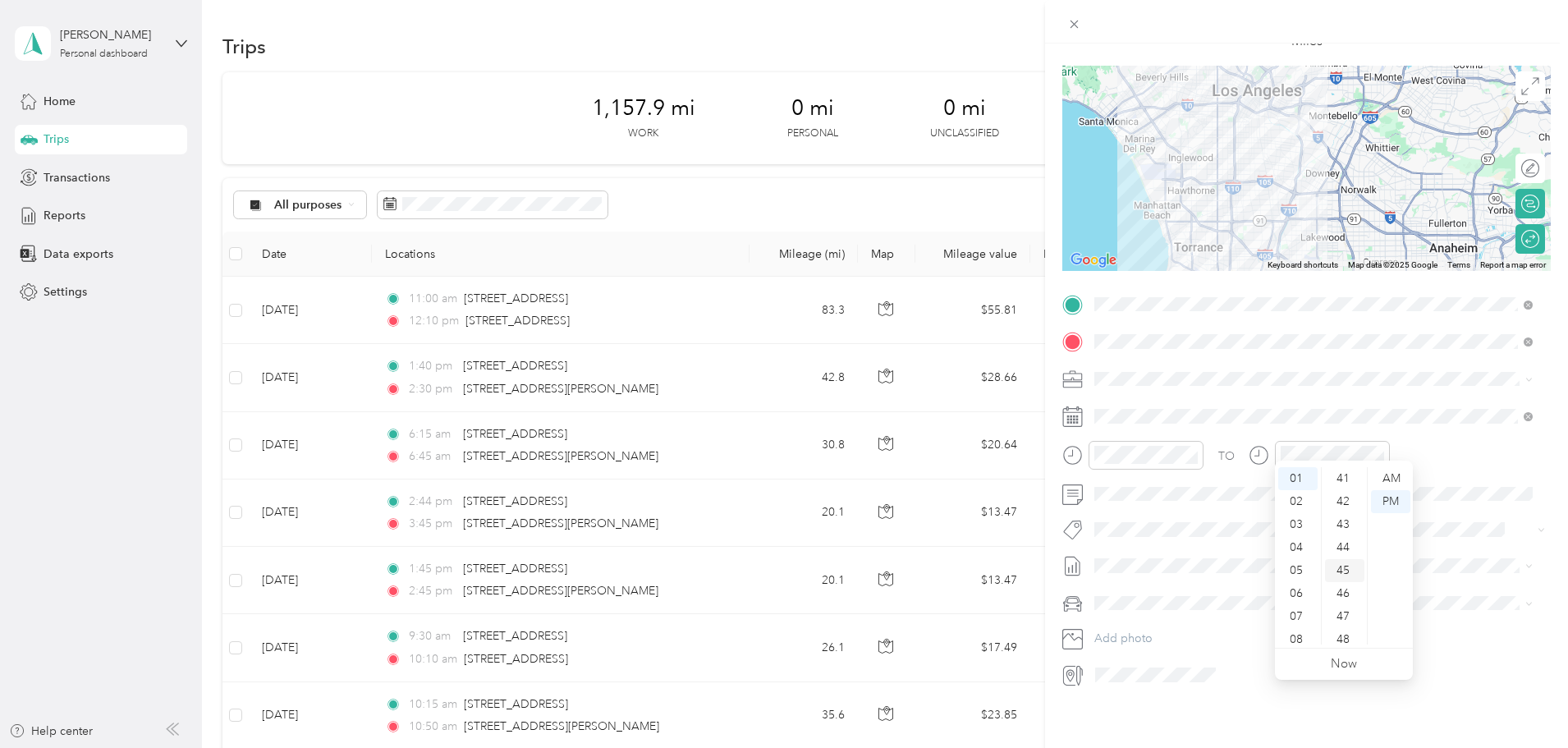
click at [1343, 573] on div "45" at bounding box center [1344, 571] width 40 height 23
click at [1395, 504] on div "PM" at bounding box center [1391, 501] width 40 height 23
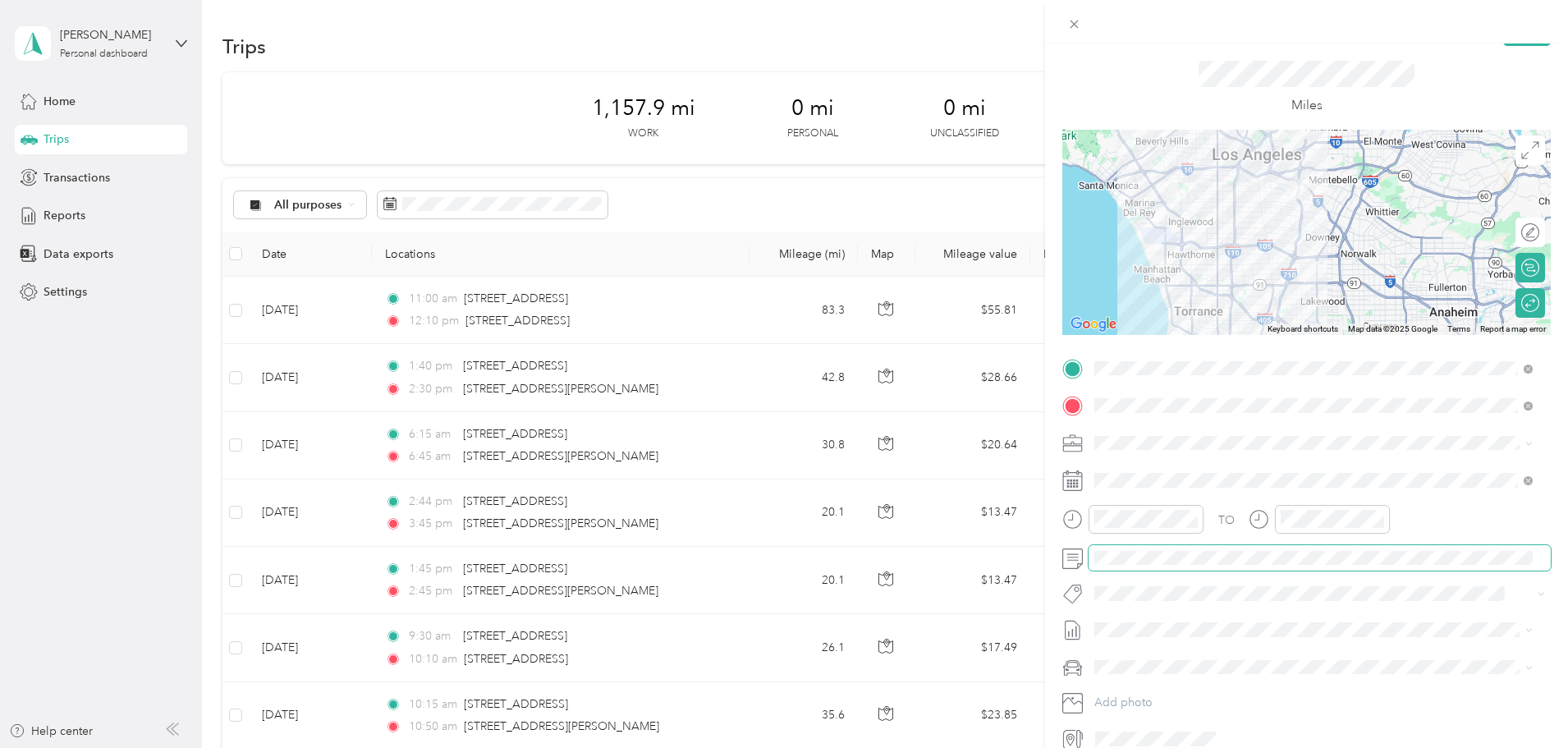
scroll to position [0, 0]
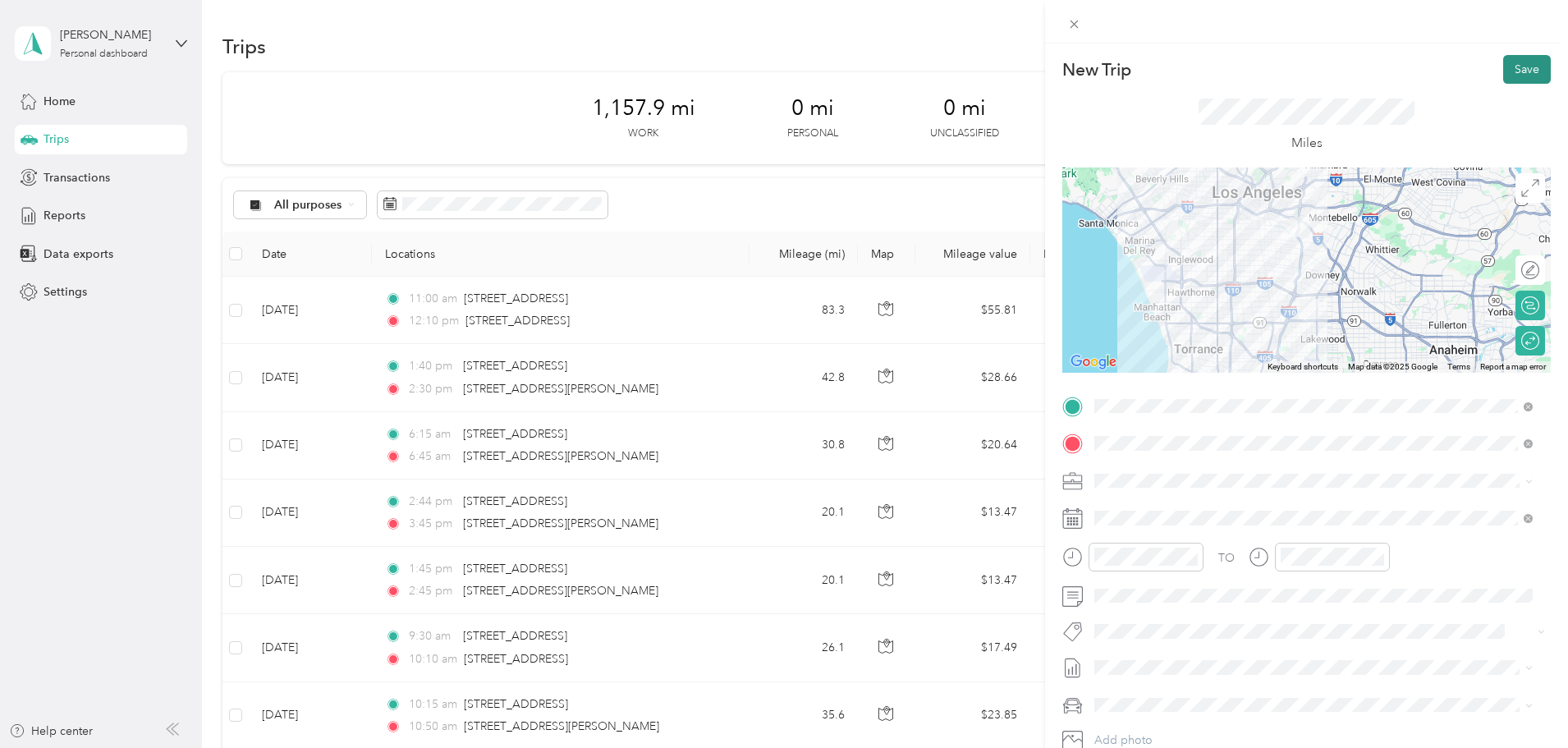
click at [1522, 76] on button "Save" at bounding box center [1526, 69] width 47 height 28
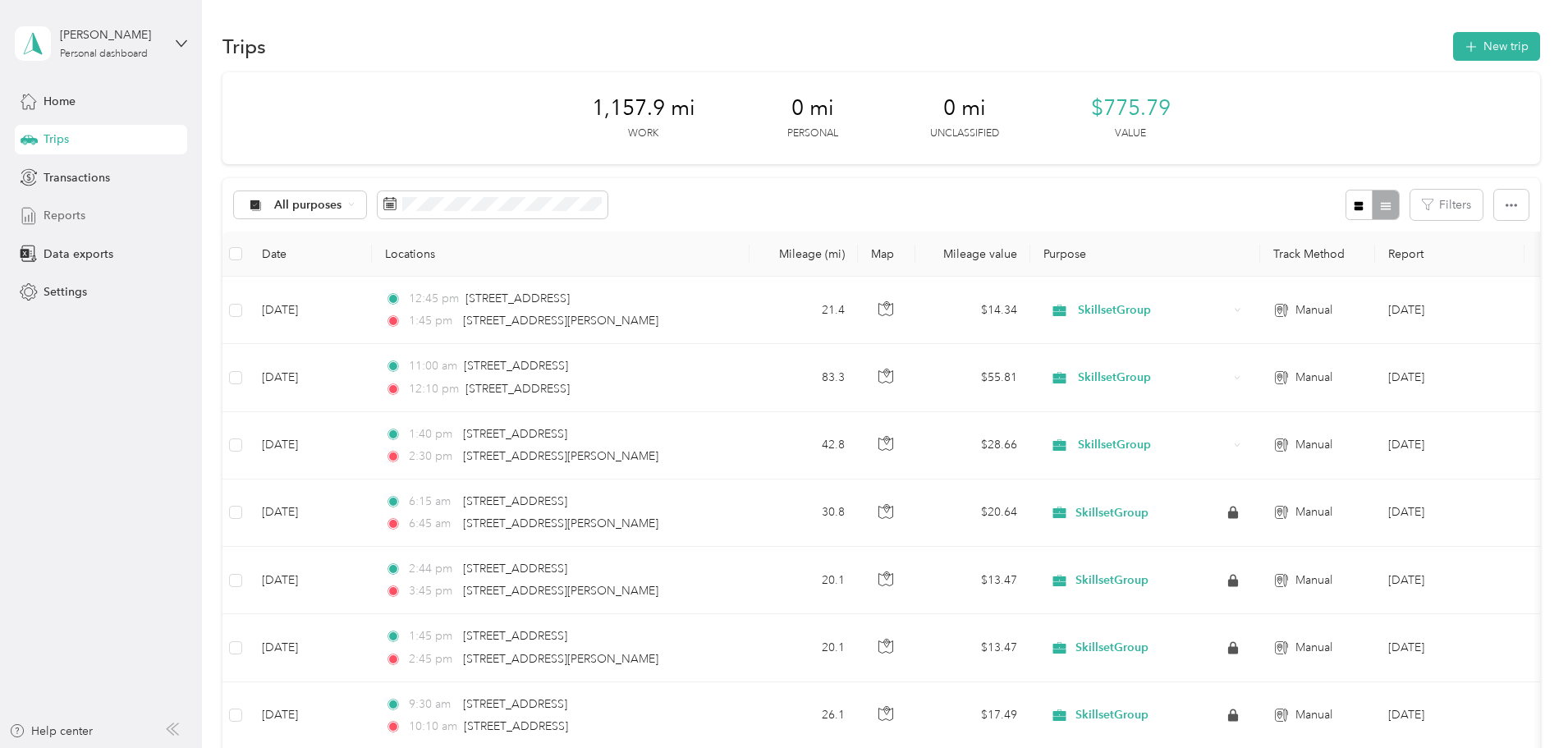
click at [96, 212] on div "Reports" at bounding box center [101, 216] width 172 height 29
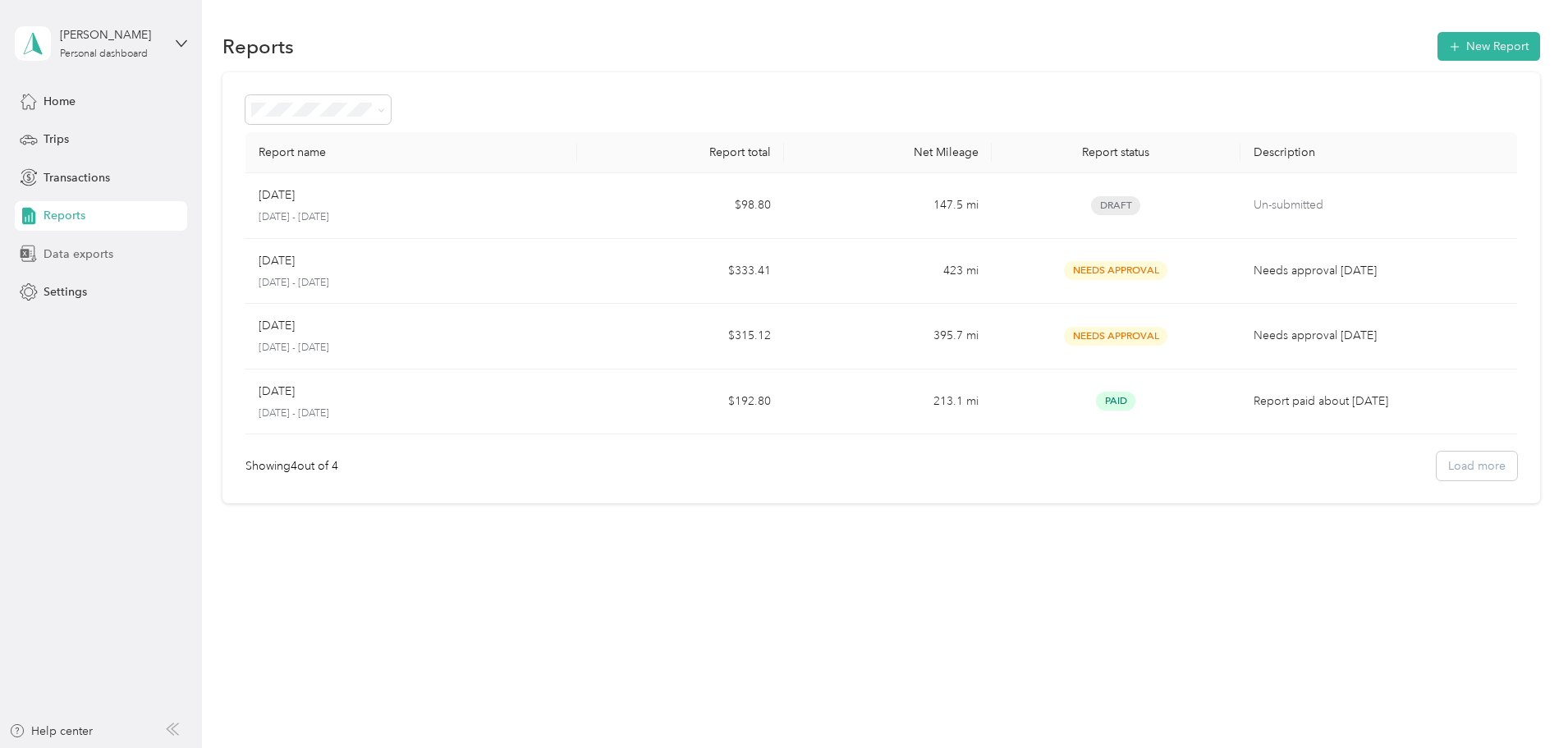
click at [143, 255] on div "Data exports" at bounding box center [101, 254] width 172 height 29
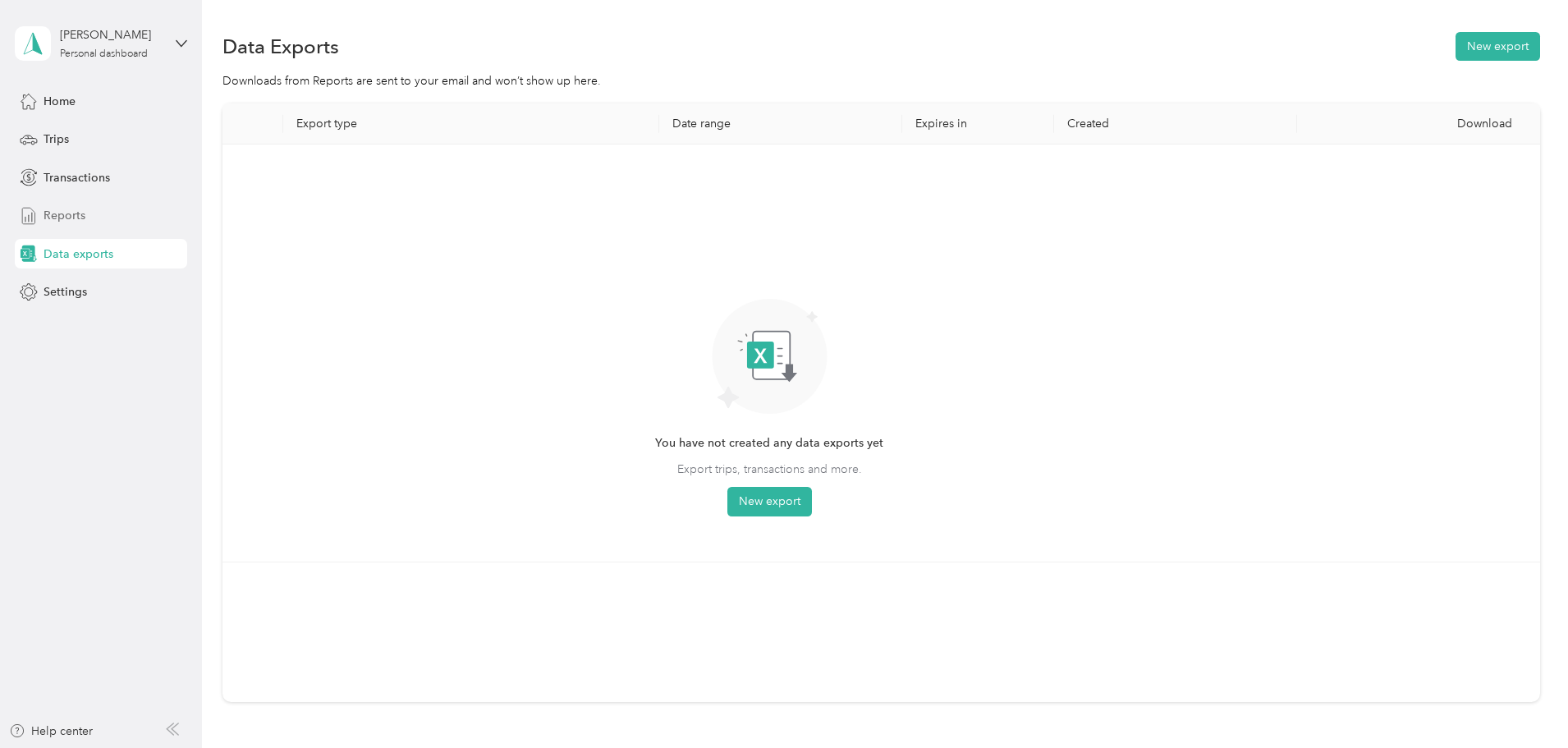
click at [99, 218] on div "Reports" at bounding box center [101, 216] width 172 height 29
